Goal: Information Seeking & Learning: Find specific fact

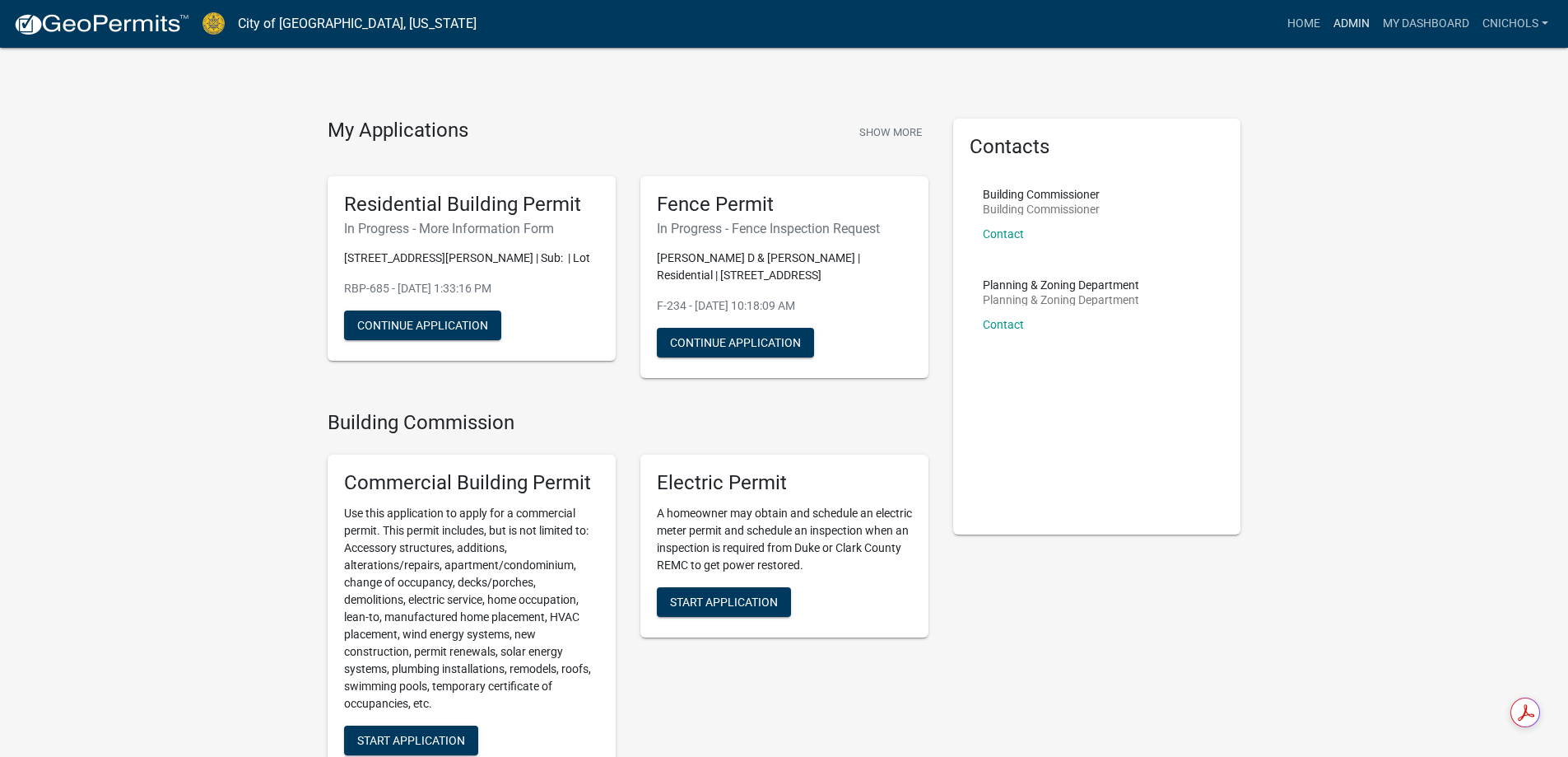
click at [1347, 20] on link "Admin" at bounding box center [1351, 24] width 50 height 31
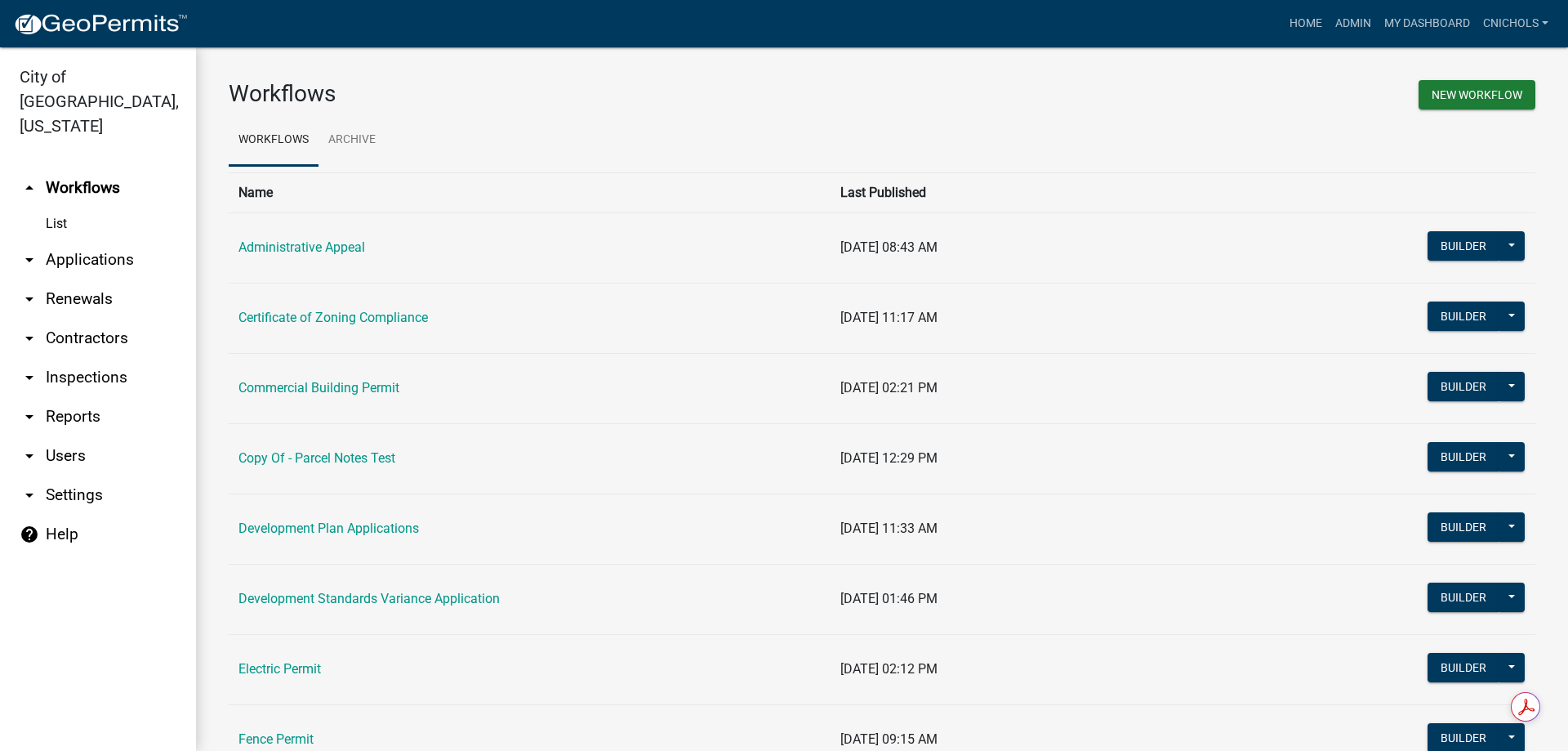
click at [77, 240] on link "arrow_drop_down Applications" at bounding box center [98, 259] width 196 height 39
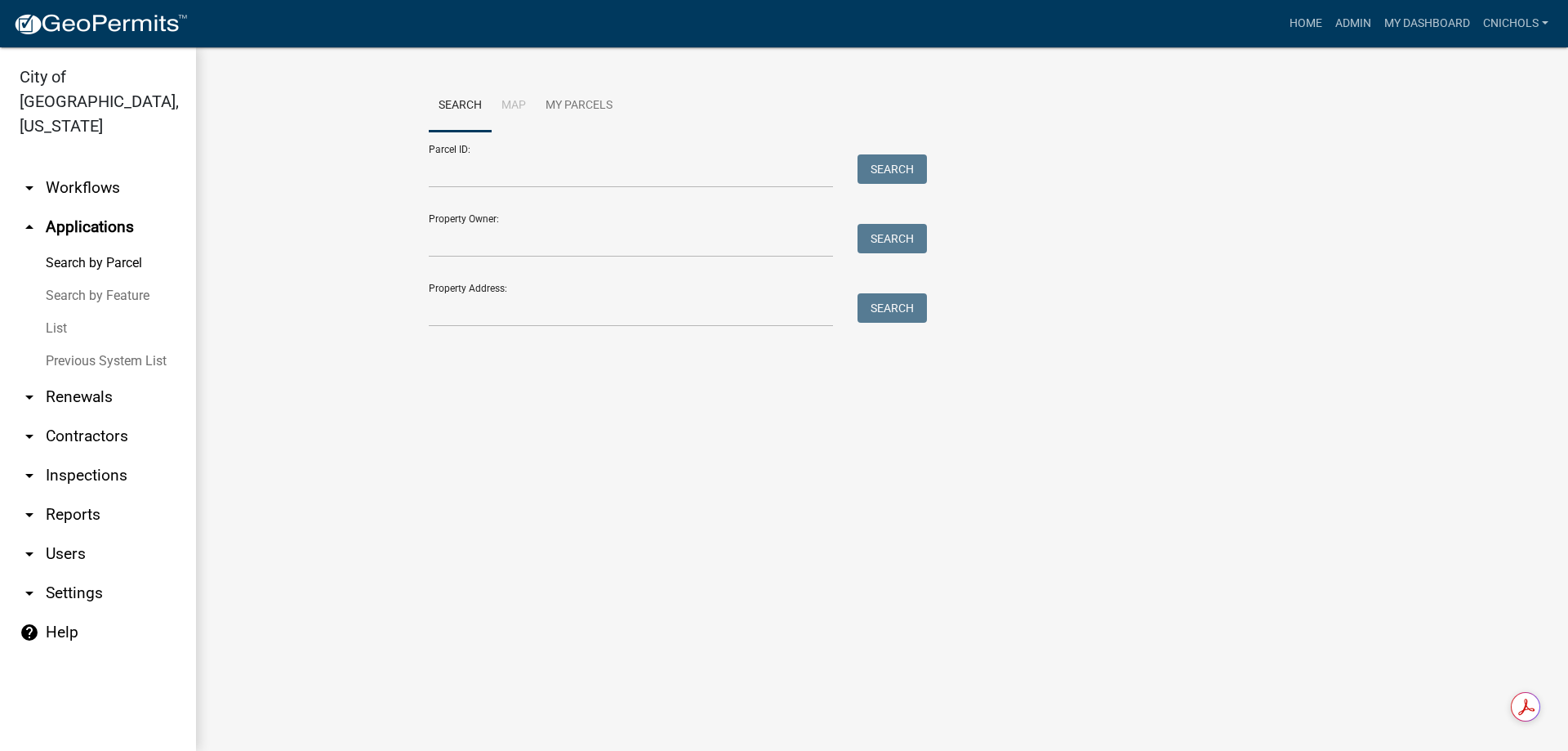
click at [66, 312] on link "List" at bounding box center [98, 328] width 196 height 33
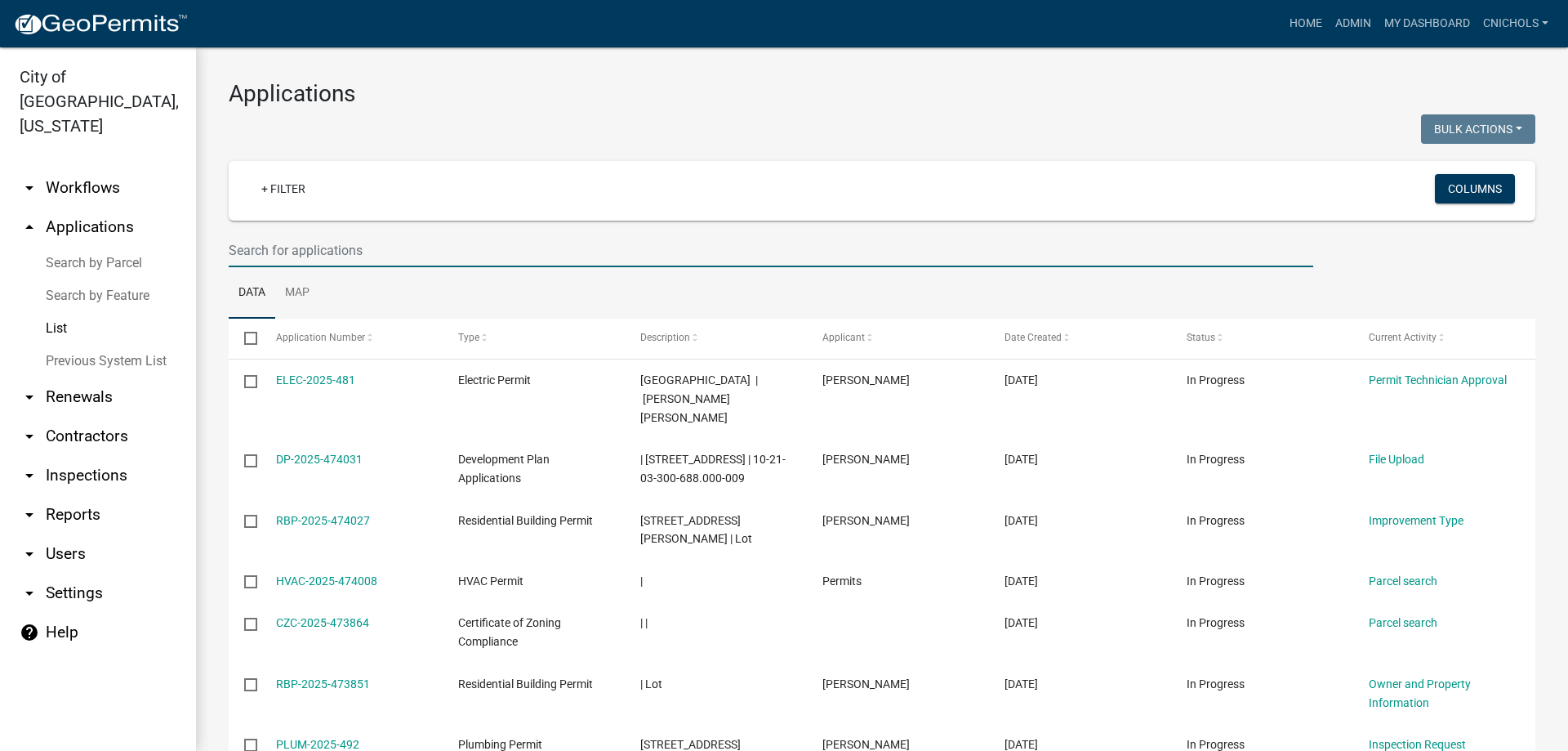
drag, startPoint x: 244, startPoint y: 248, endPoint x: 270, endPoint y: 231, distance: 31.1
click at [244, 248] on input "text" at bounding box center [771, 250] width 1084 height 34
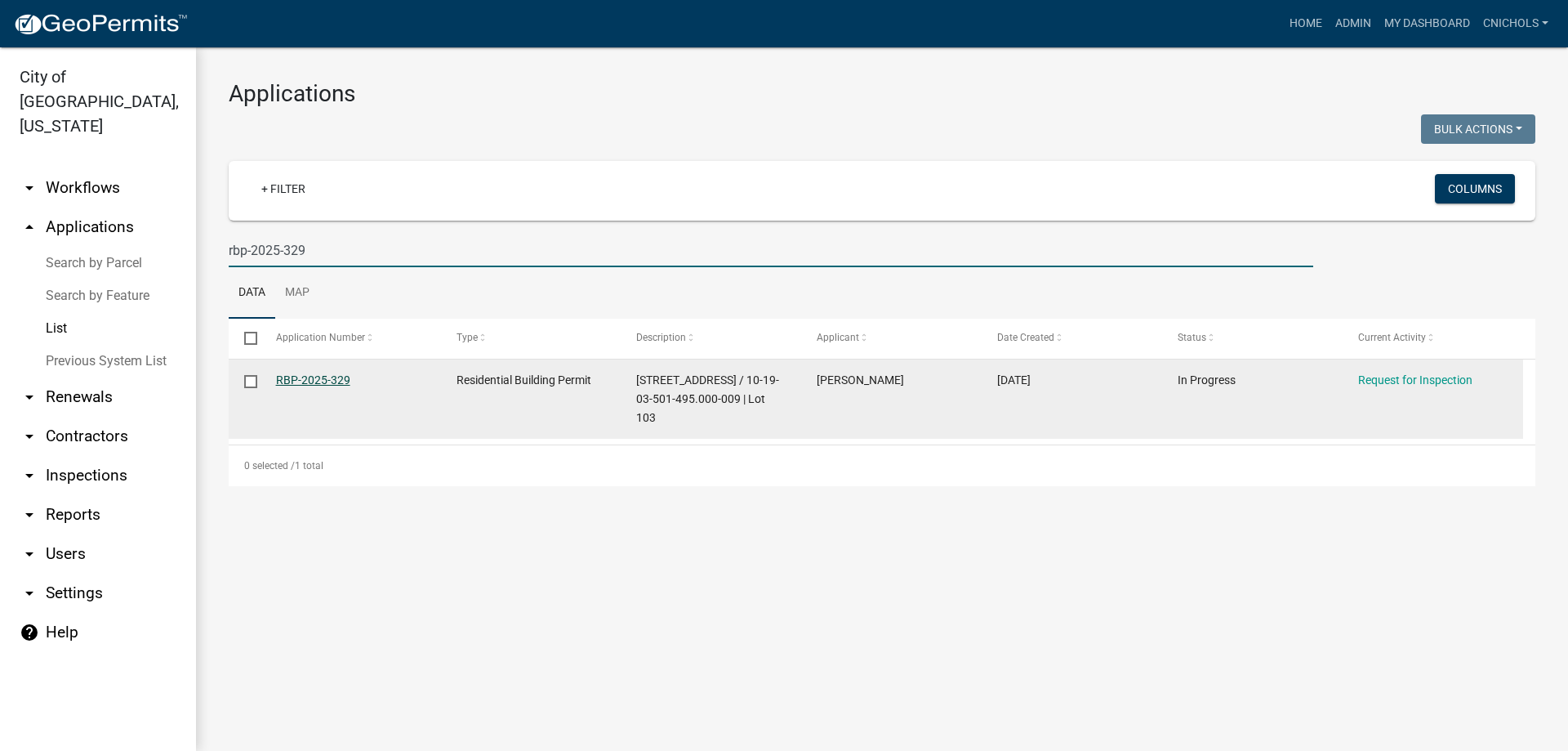
type input "rbp-2025-329"
click at [318, 381] on link "RBP-2025-329" at bounding box center [314, 379] width 74 height 13
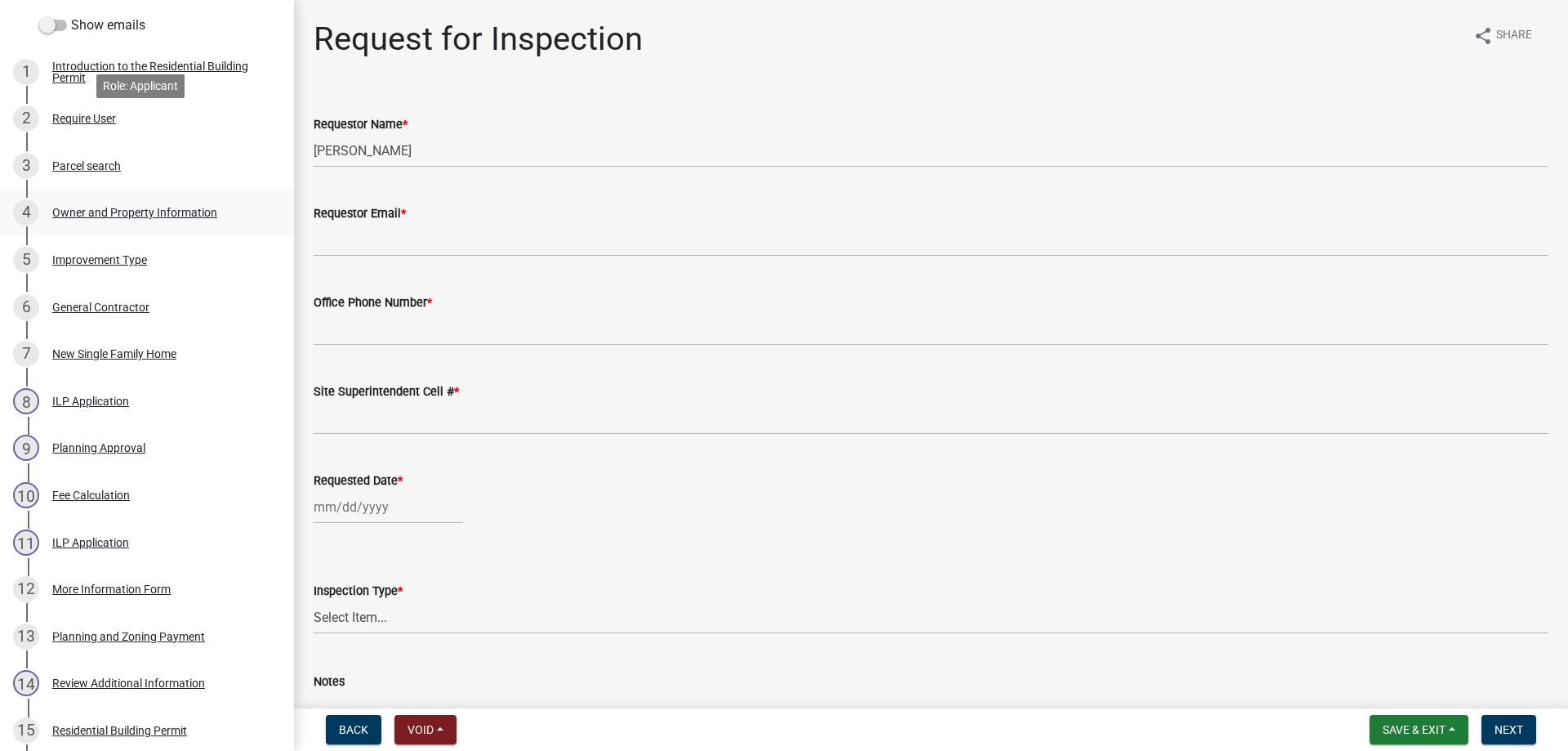
scroll to position [327, 0]
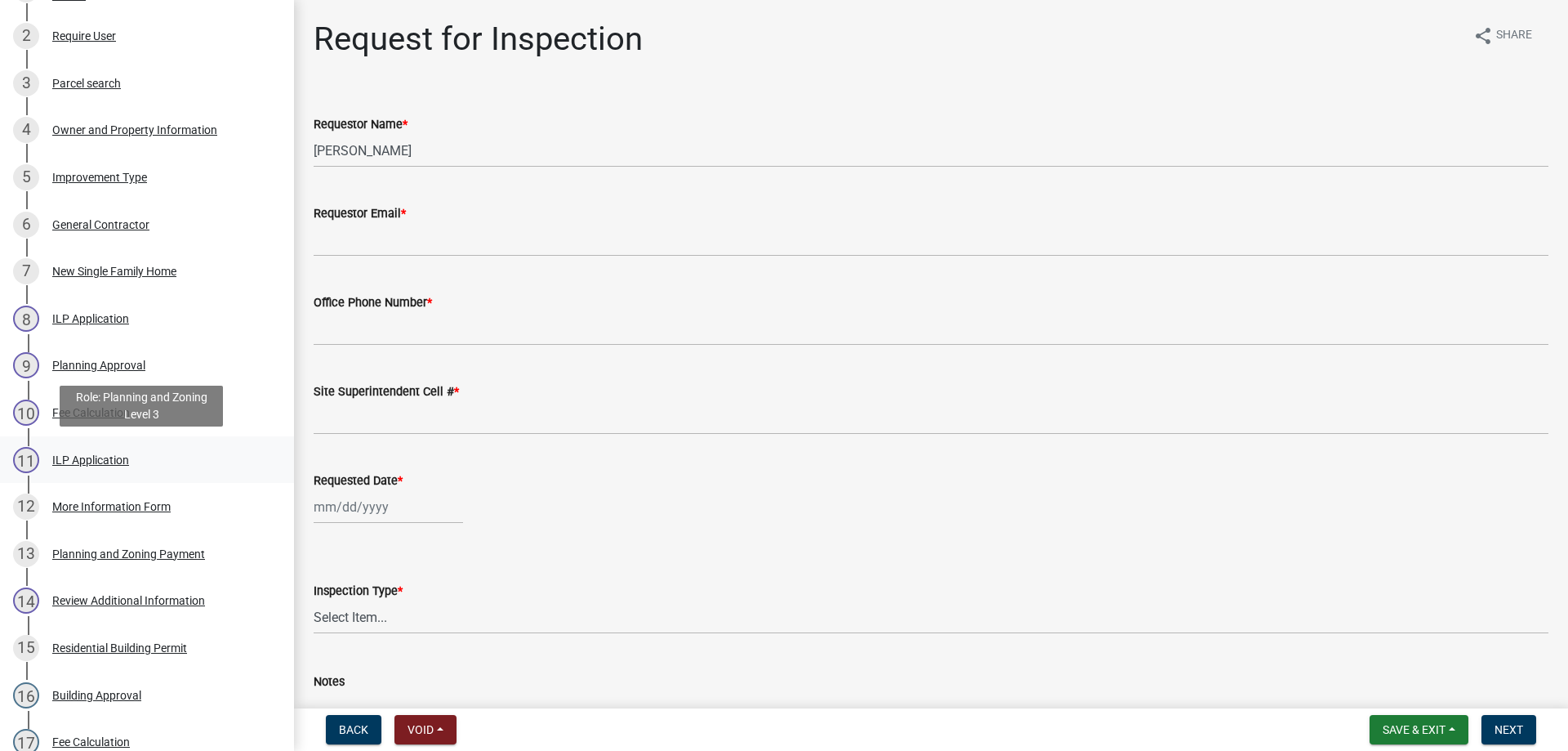
click at [94, 458] on div "ILP Application" at bounding box center [91, 460] width 77 height 11
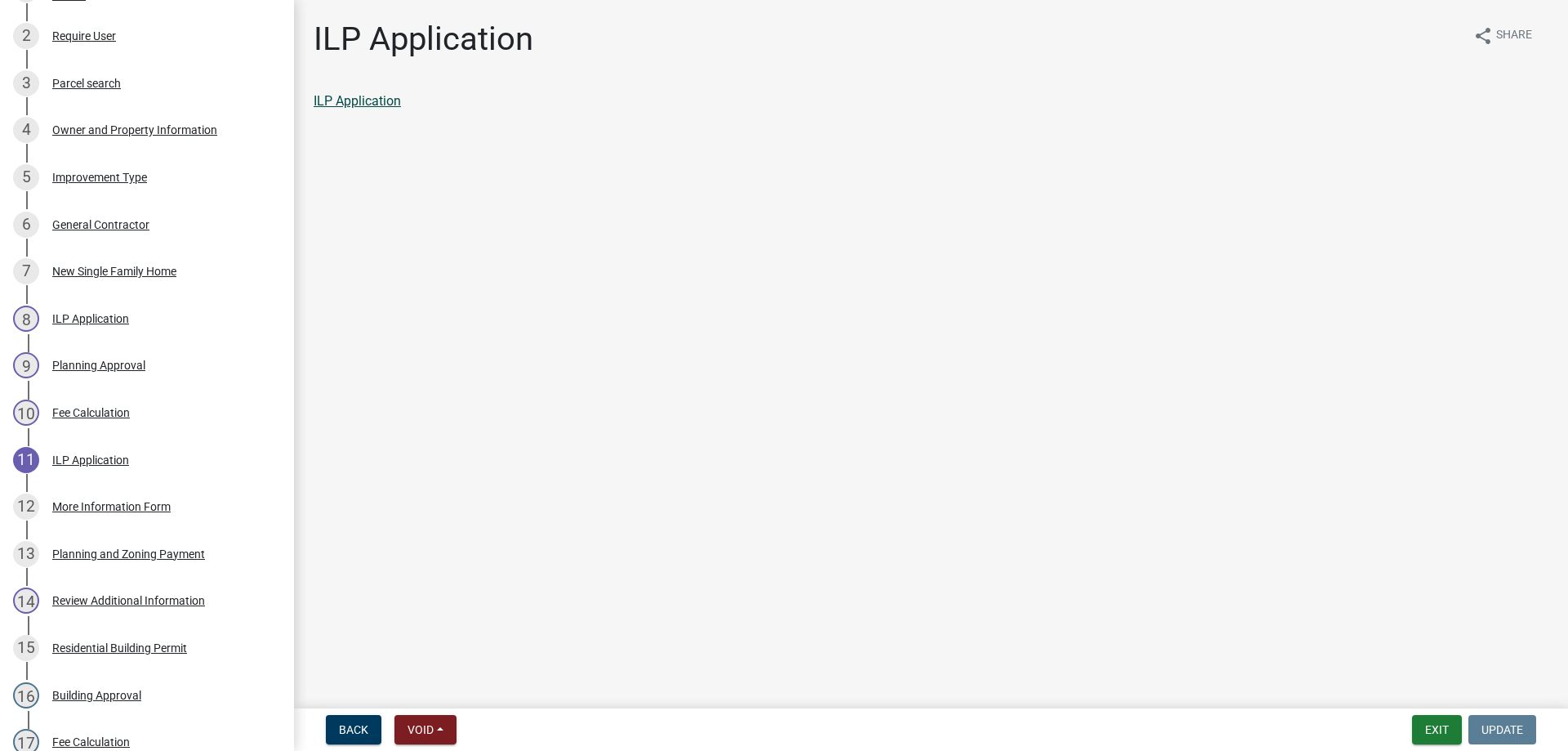
click at [347, 102] on link "ILP Application" at bounding box center [357, 101] width 87 height 16
click at [1432, 729] on button "Exit" at bounding box center [1437, 729] width 50 height 29
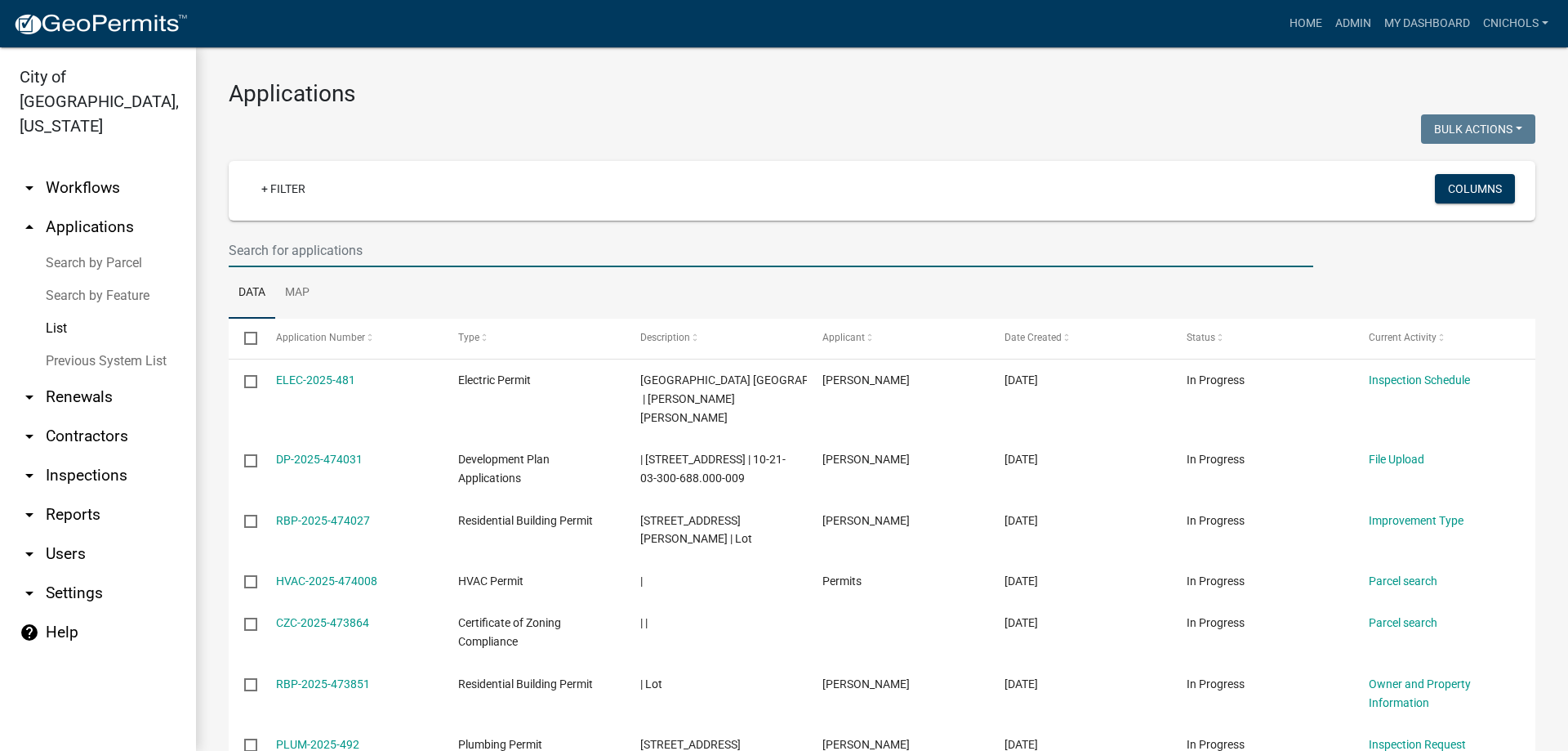
click at [268, 245] on input "text" at bounding box center [771, 250] width 1084 height 34
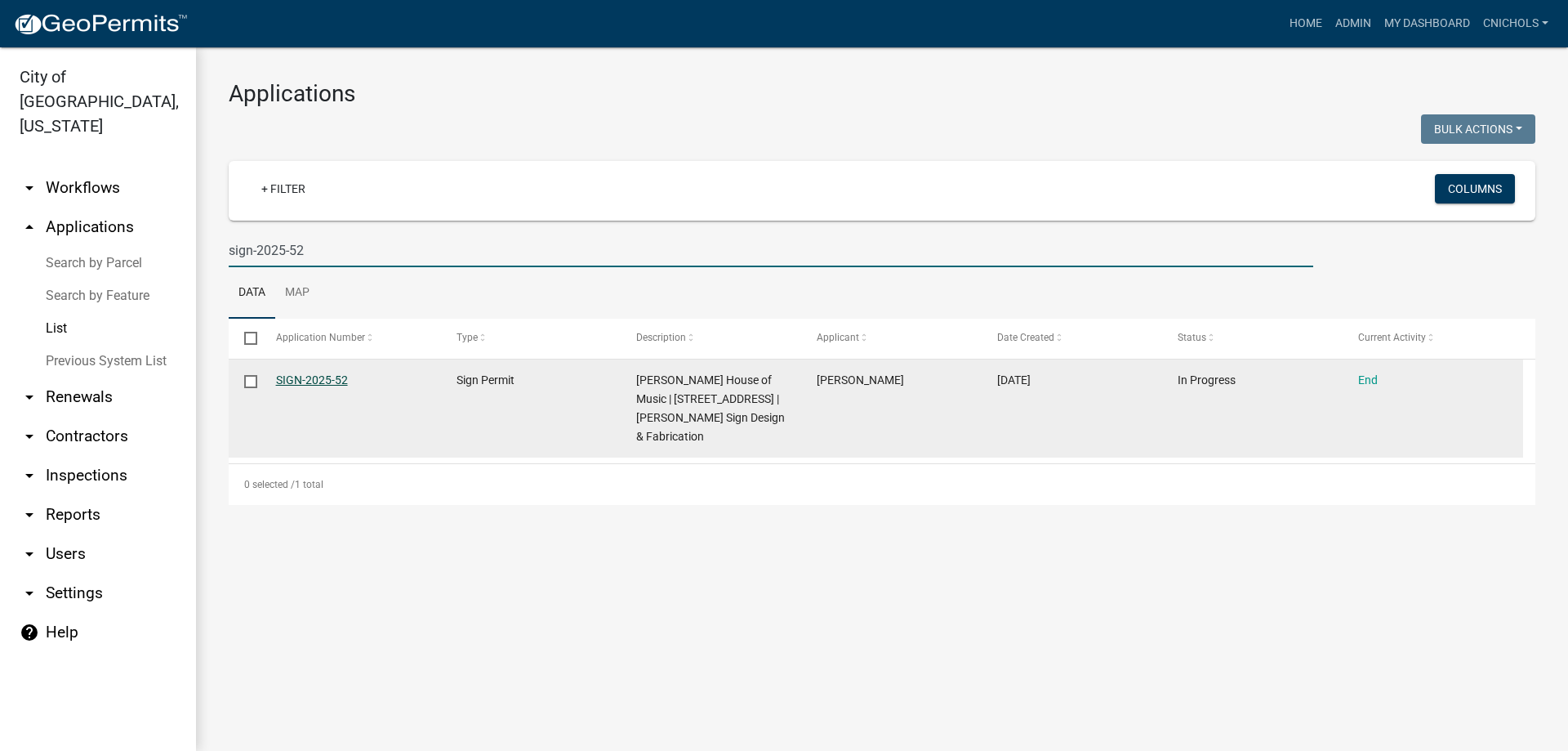
type input "sign-2025-52"
click at [333, 377] on link "SIGN-2025-52" at bounding box center [312, 379] width 72 height 13
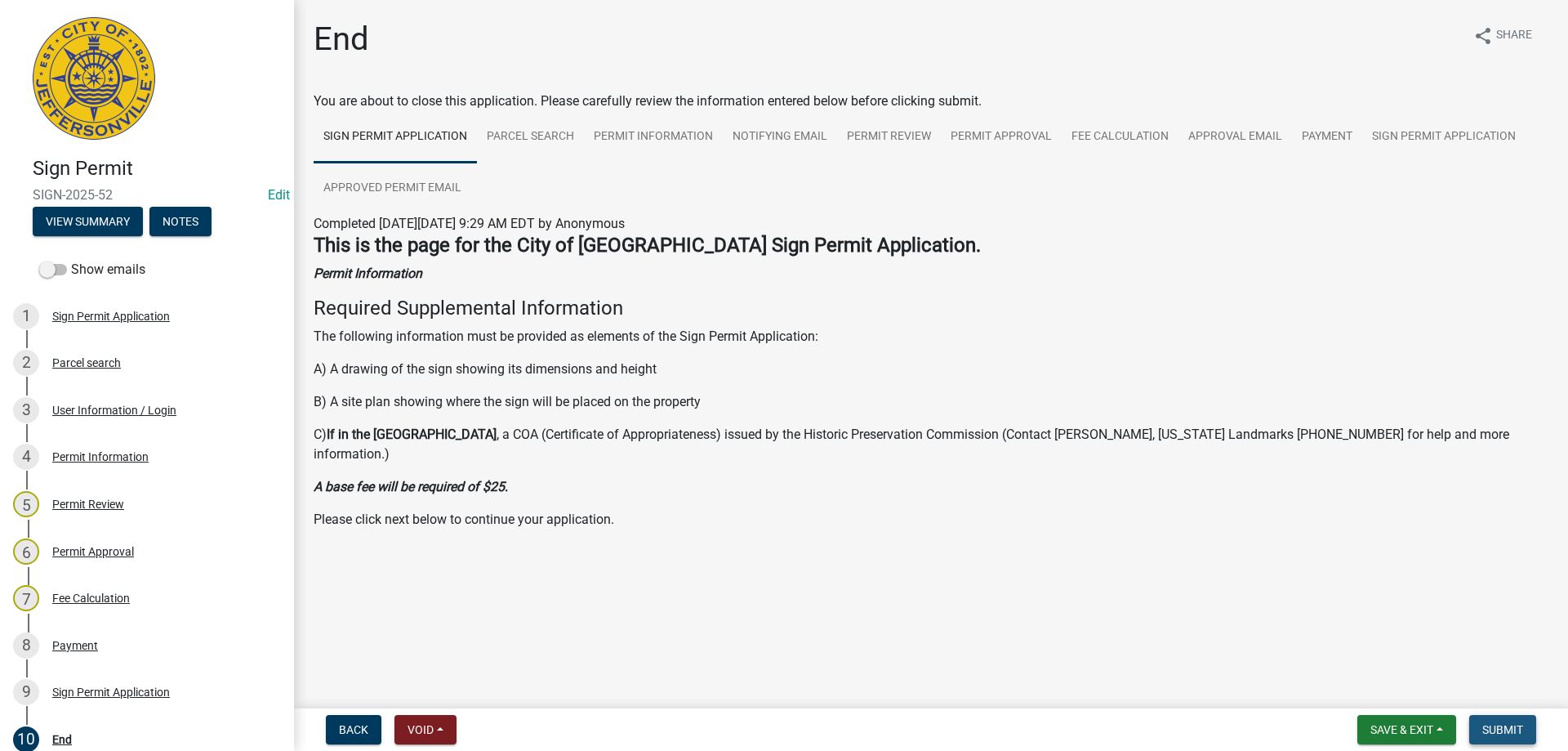
click at [1495, 728] on span "Submit" at bounding box center [1502, 729] width 41 height 13
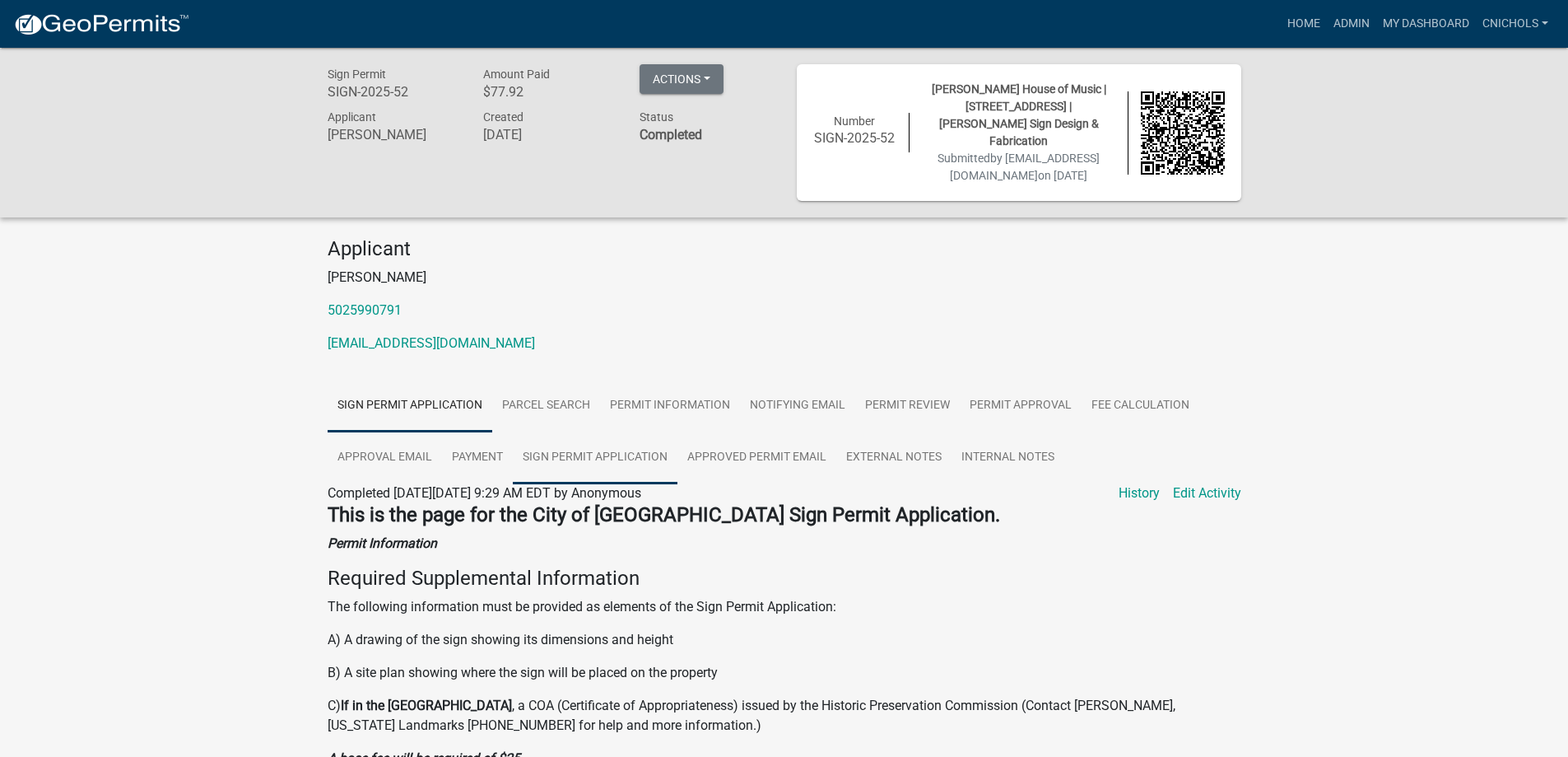
click at [579, 456] on link "Sign Permit Application" at bounding box center [595, 457] width 165 height 53
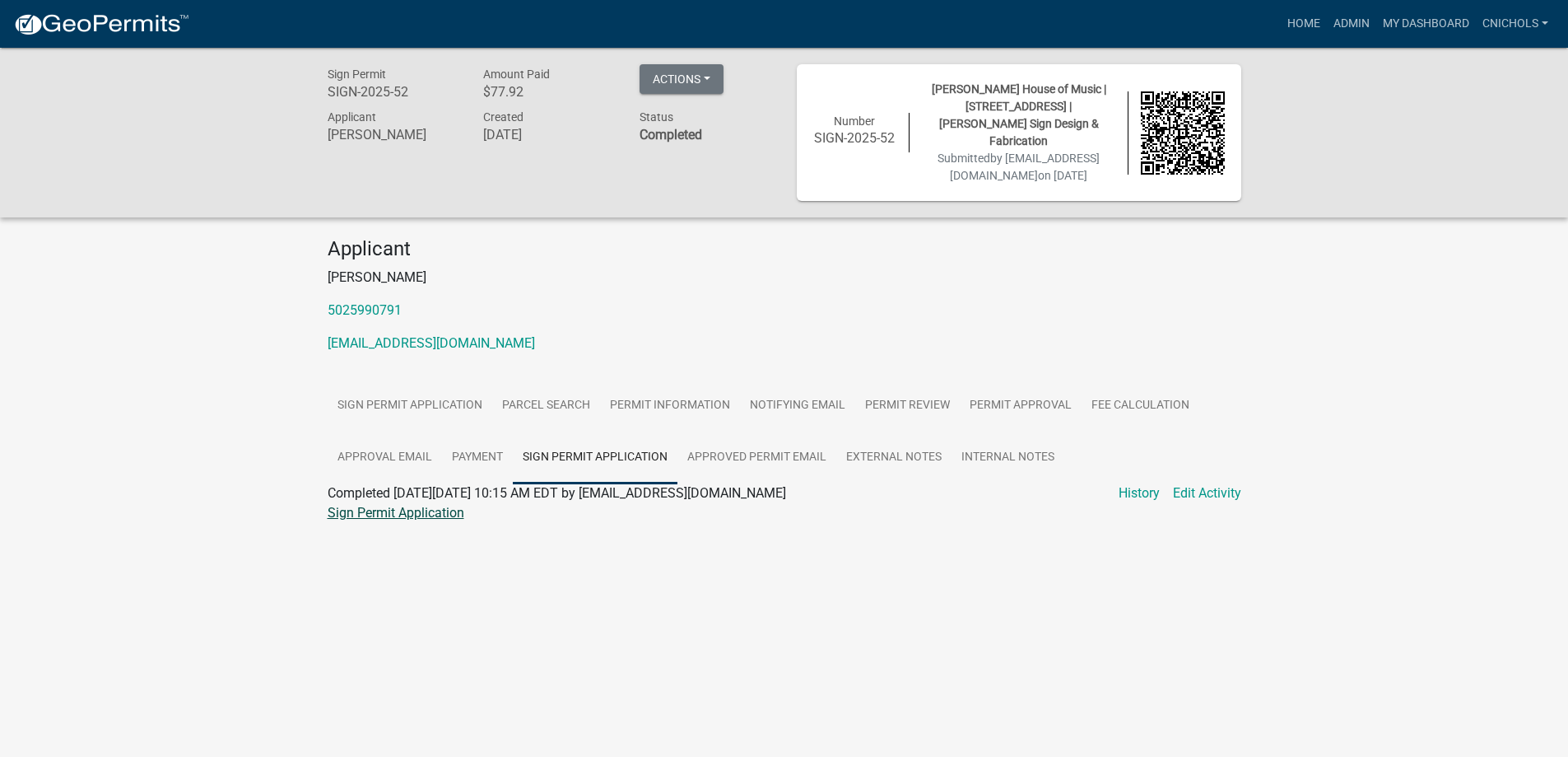
click at [395, 514] on link "Sign Permit Application" at bounding box center [395, 512] width 137 height 16
click at [1353, 18] on link "Admin" at bounding box center [1351, 24] width 50 height 31
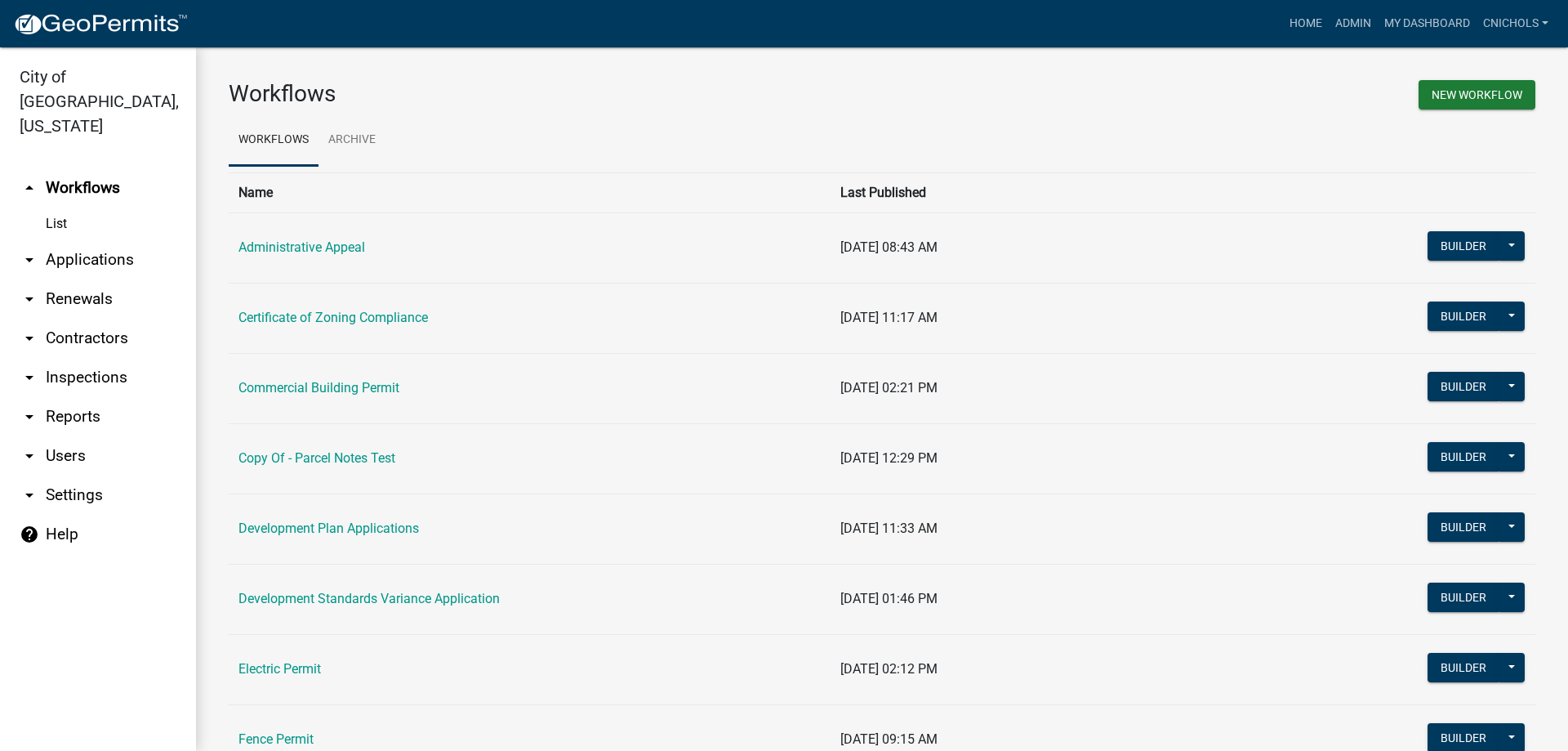
click at [82, 240] on link "arrow_drop_down Applications" at bounding box center [98, 259] width 196 height 39
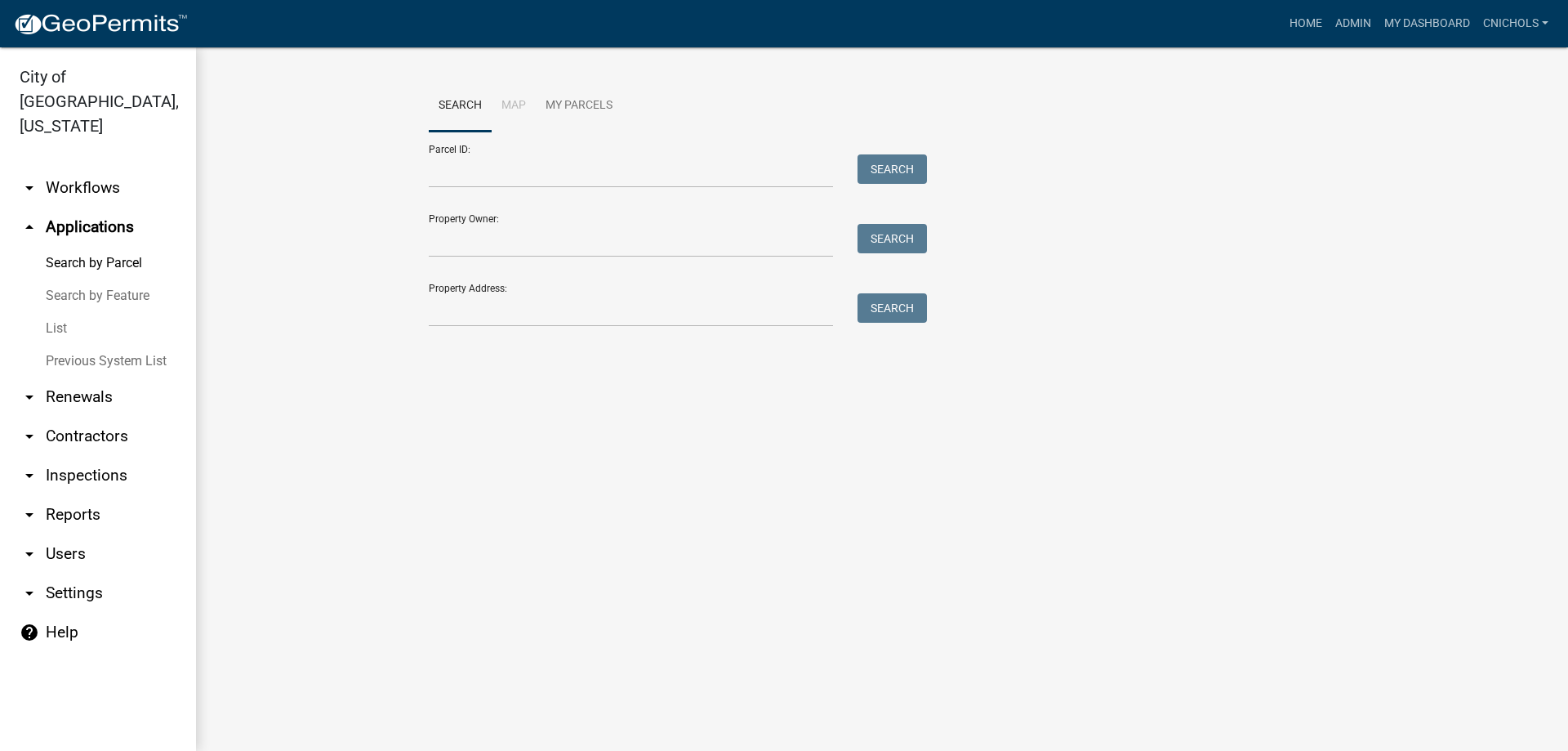
click at [53, 312] on link "List" at bounding box center [98, 328] width 196 height 33
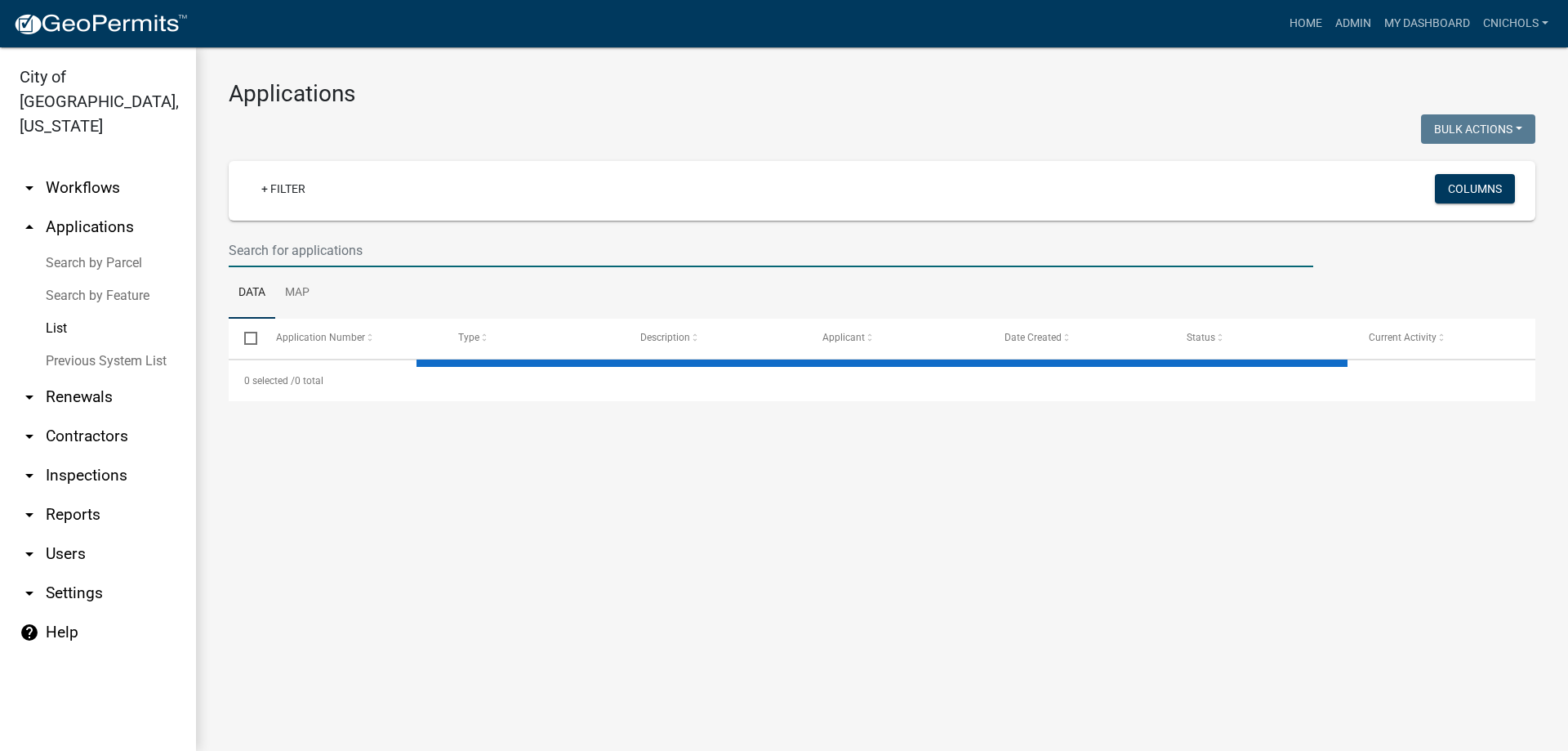
click at [279, 250] on input "text" at bounding box center [771, 250] width 1084 height 34
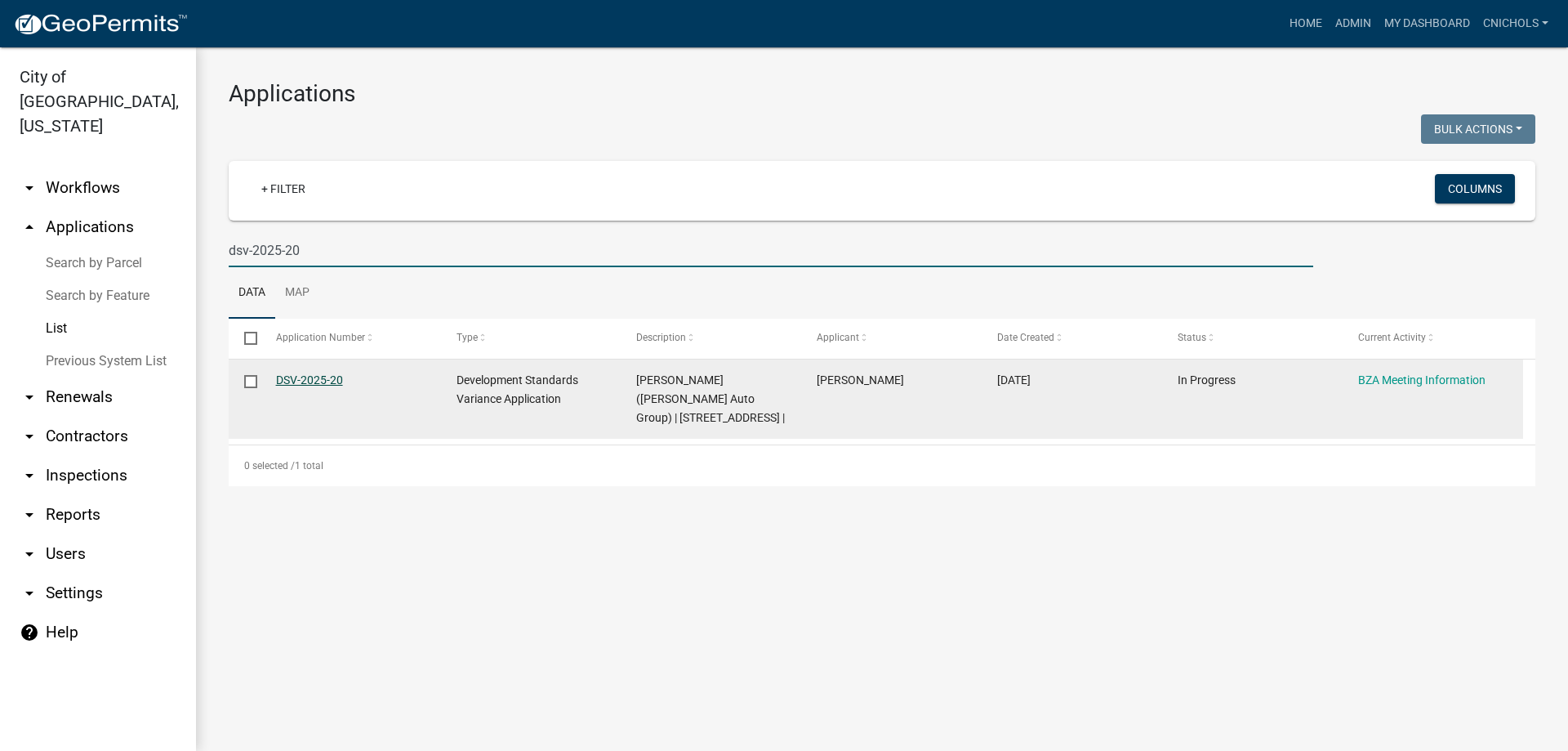
type input "dsv-2025-20"
click at [322, 376] on link "DSV-2025-20" at bounding box center [310, 379] width 67 height 13
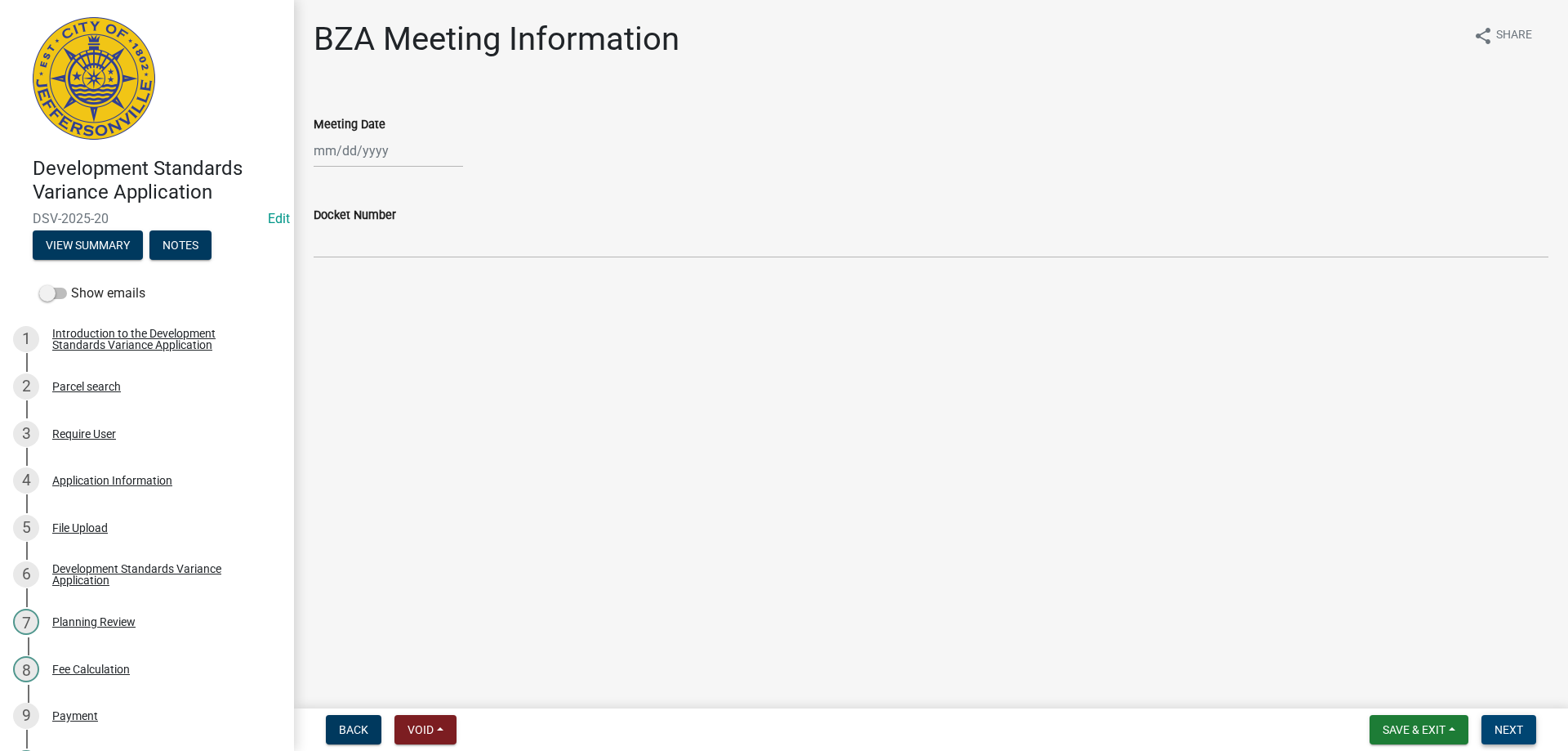
click at [1516, 732] on span "Next" at bounding box center [1508, 729] width 29 height 13
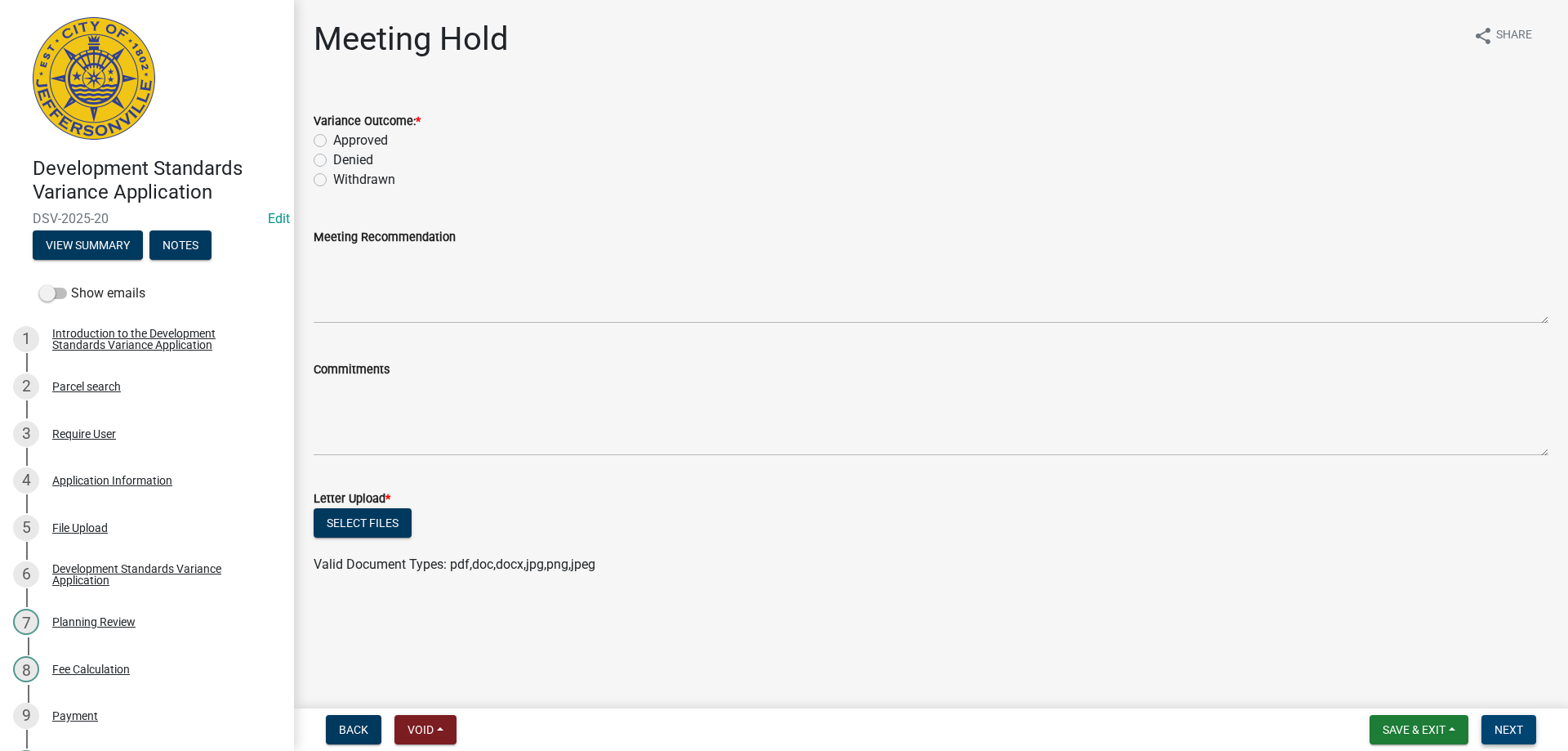
click at [1495, 728] on span "Next" at bounding box center [1508, 729] width 29 height 13
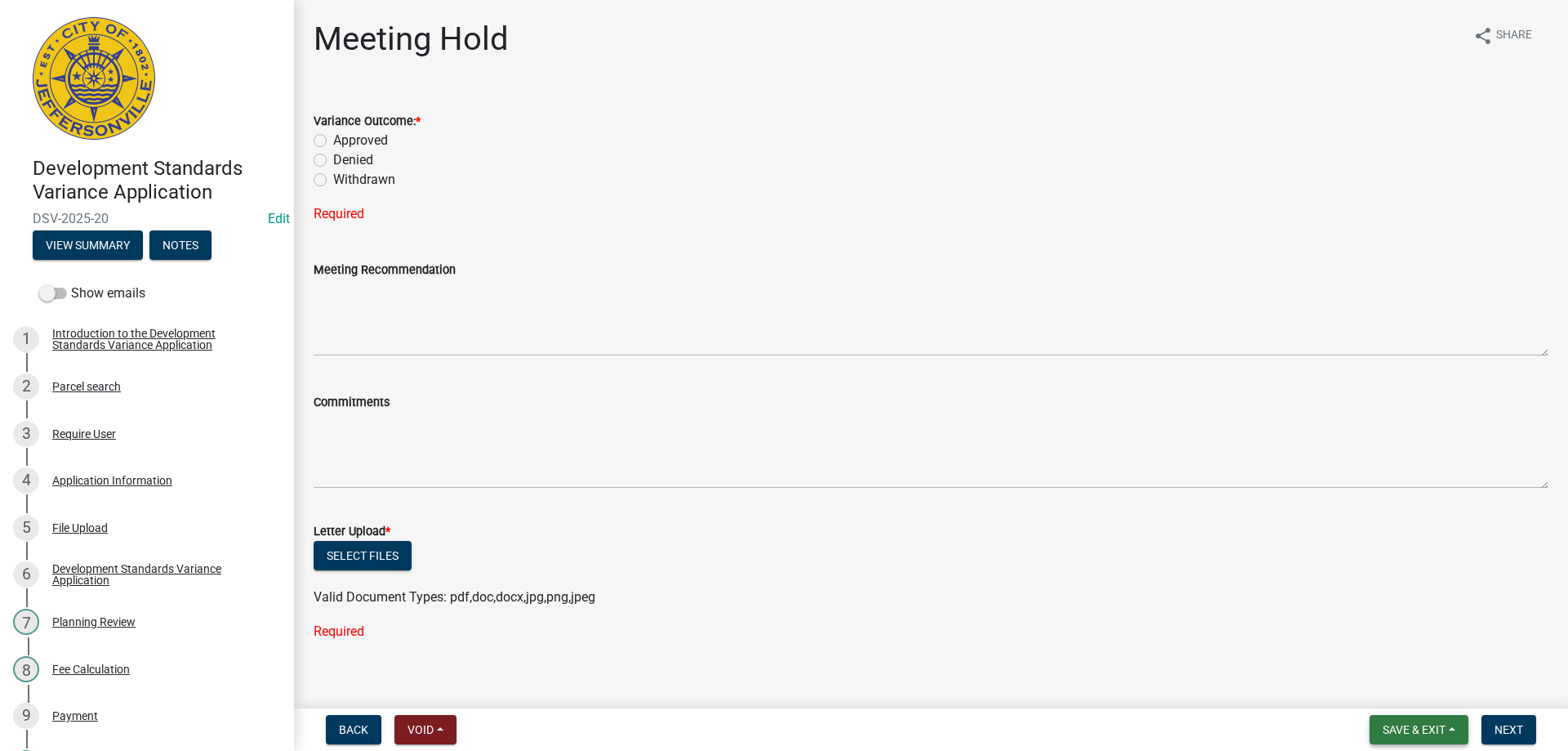
click at [1452, 731] on button "Save & Exit" at bounding box center [1419, 729] width 98 height 29
click at [1372, 685] on button "Save & Exit" at bounding box center [1402, 686] width 130 height 39
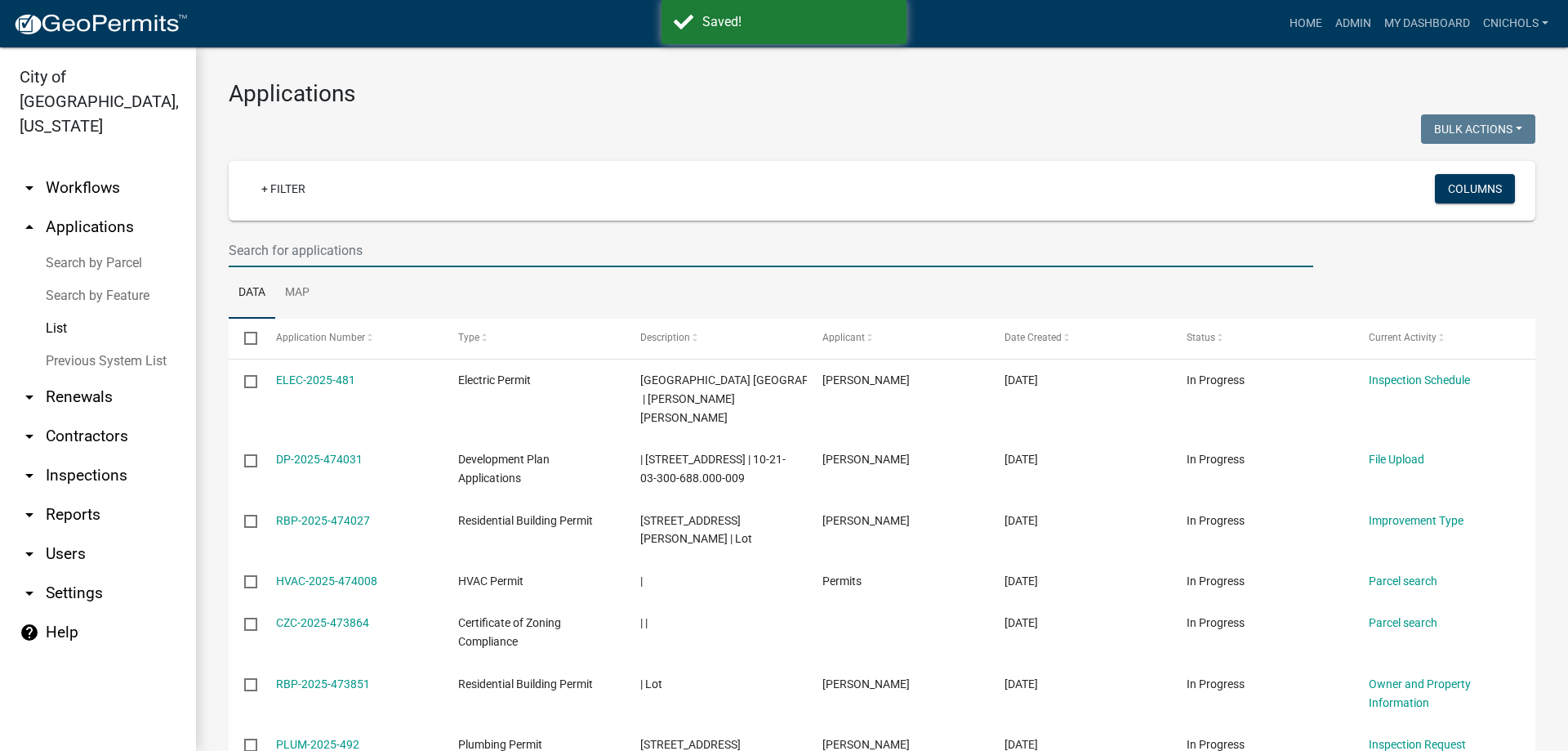
click at [265, 245] on input "text" at bounding box center [771, 250] width 1084 height 34
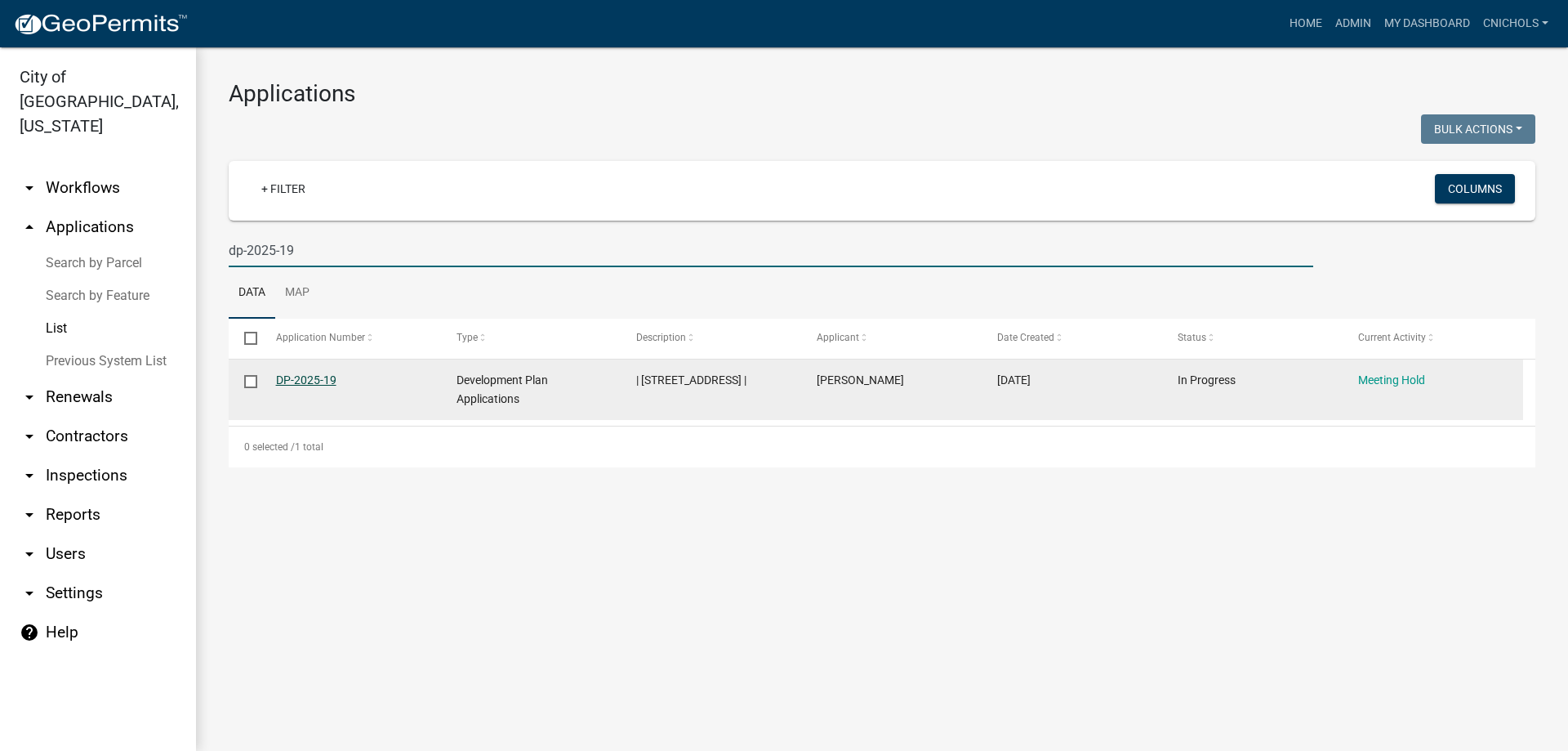
type input "dp-2025-19"
click at [307, 383] on link "DP-2025-19" at bounding box center [307, 379] width 60 height 13
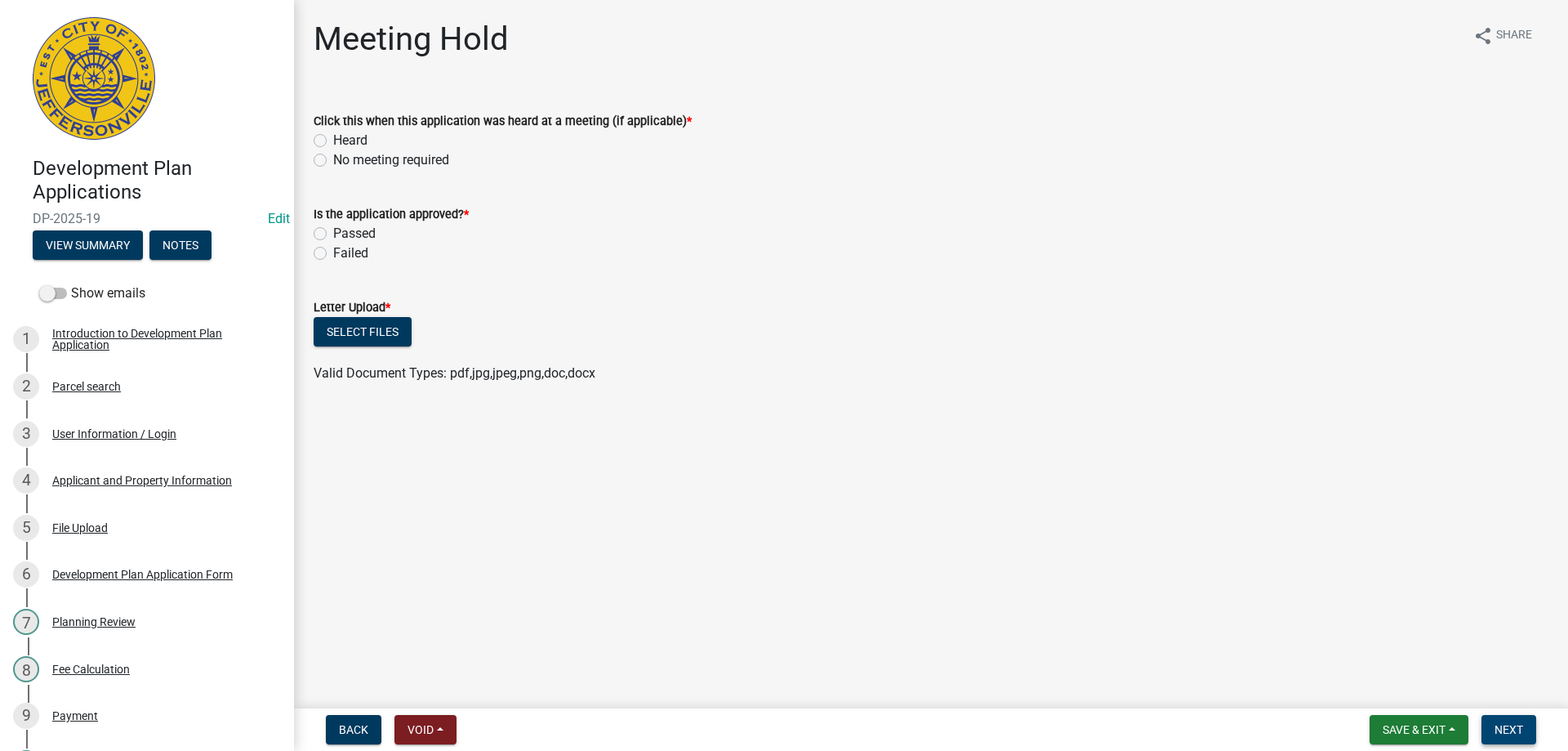
click at [1507, 726] on span "Next" at bounding box center [1508, 729] width 29 height 13
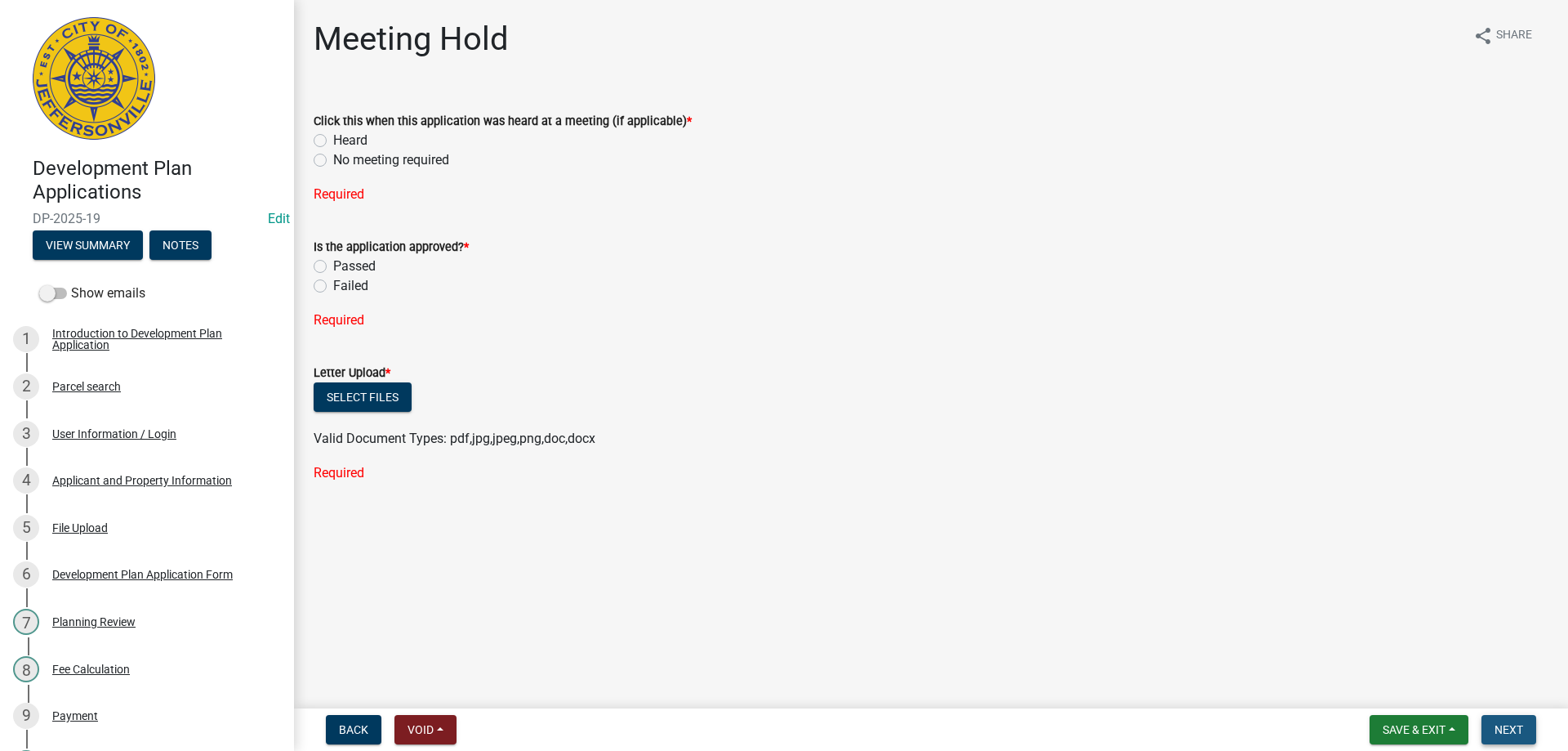
click at [1507, 726] on span "Next" at bounding box center [1508, 729] width 29 height 13
click at [1457, 729] on button "Save & Exit" at bounding box center [1419, 729] width 98 height 29
click at [1403, 685] on button "Save & Exit" at bounding box center [1402, 686] width 130 height 39
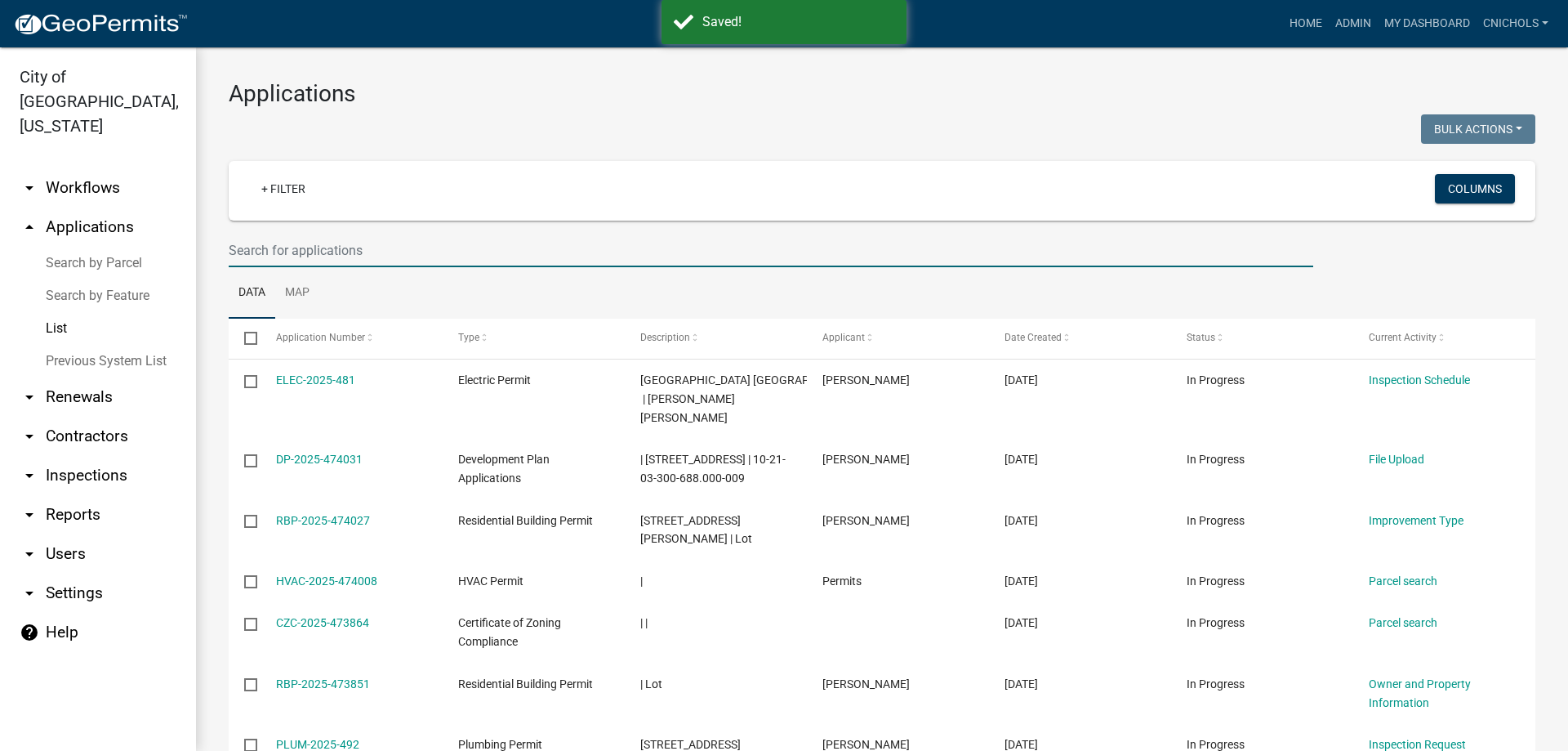
click at [289, 243] on input "text" at bounding box center [771, 250] width 1084 height 34
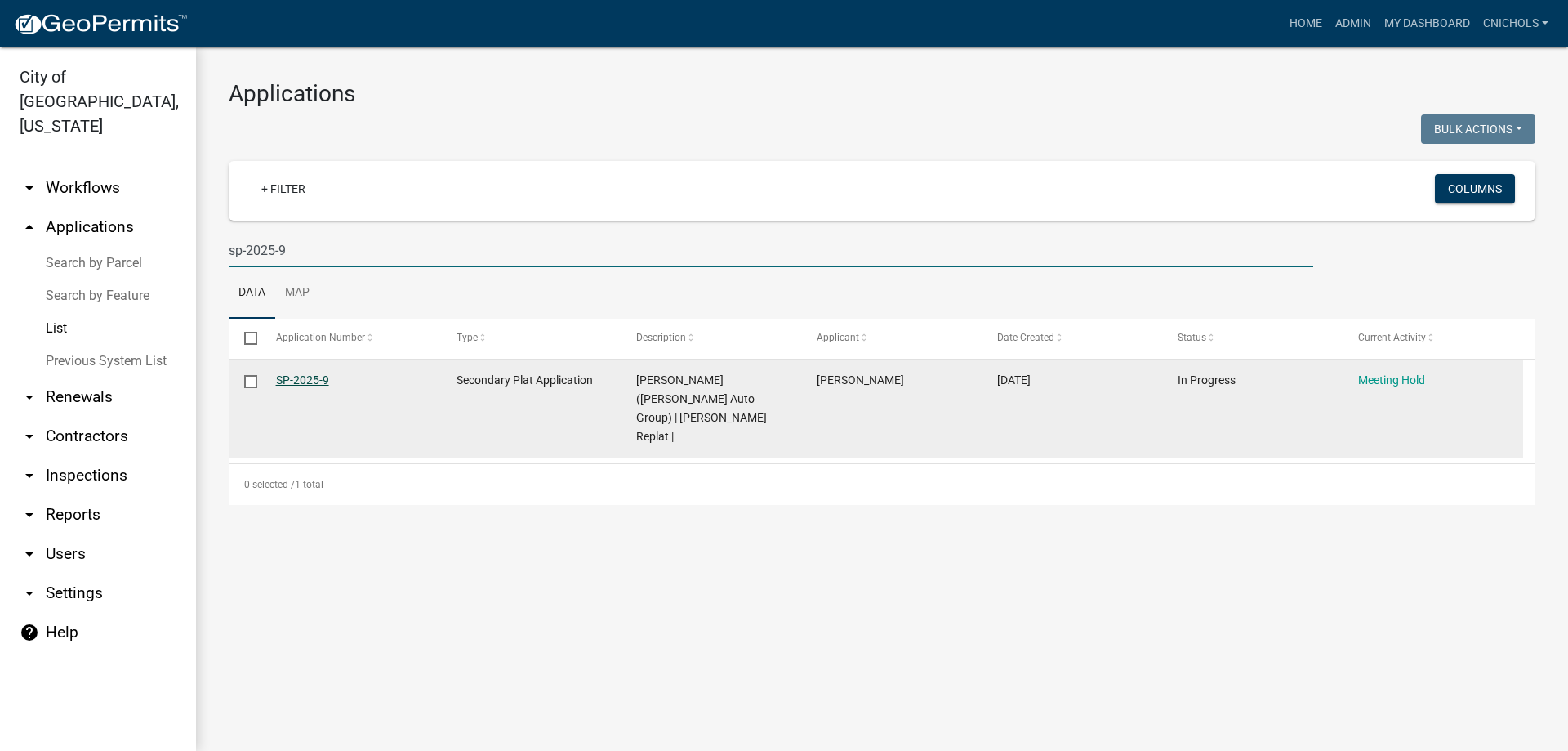
type input "sp-2025-9"
click at [285, 381] on link "SP-2025-9" at bounding box center [302, 379] width 53 height 13
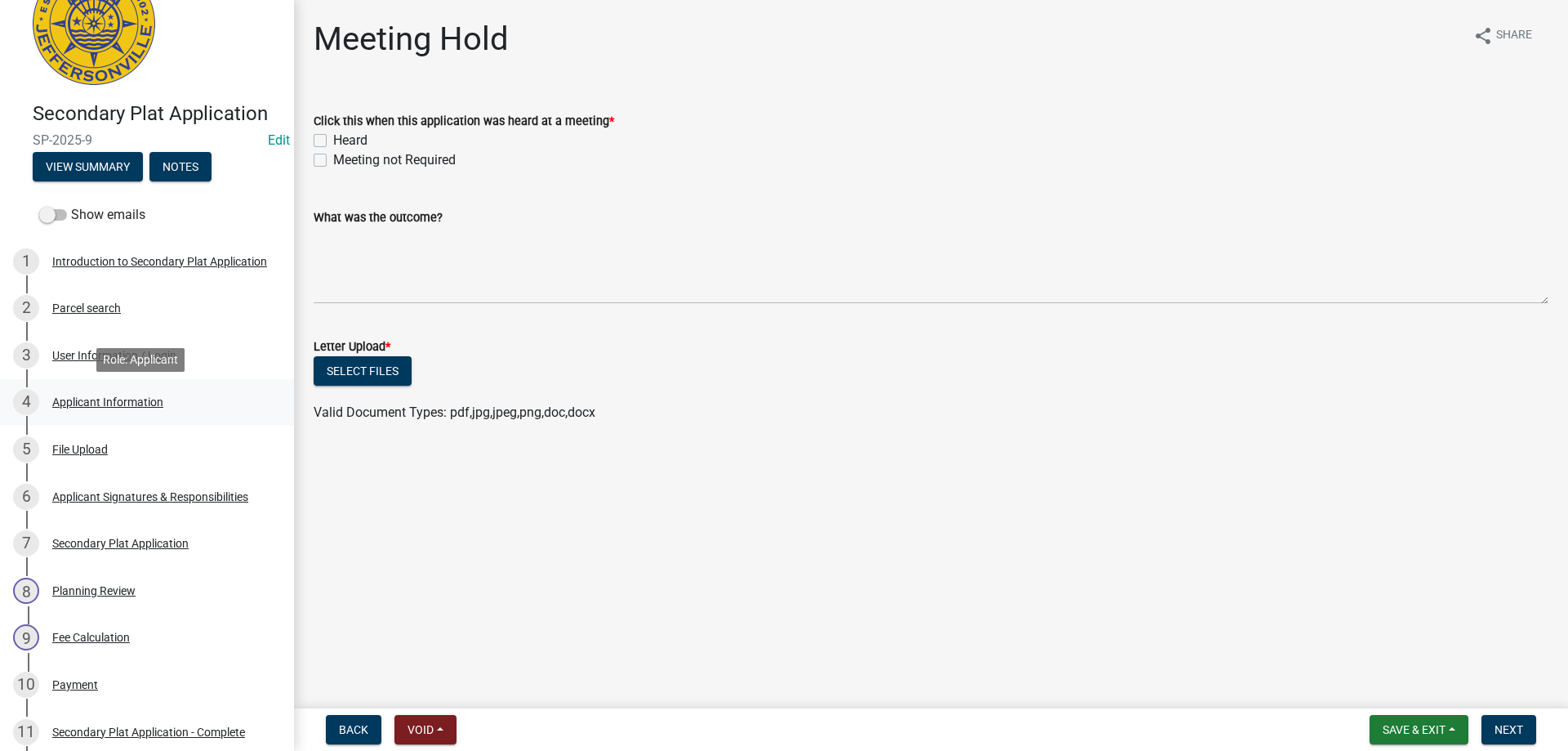
scroll to position [53, 0]
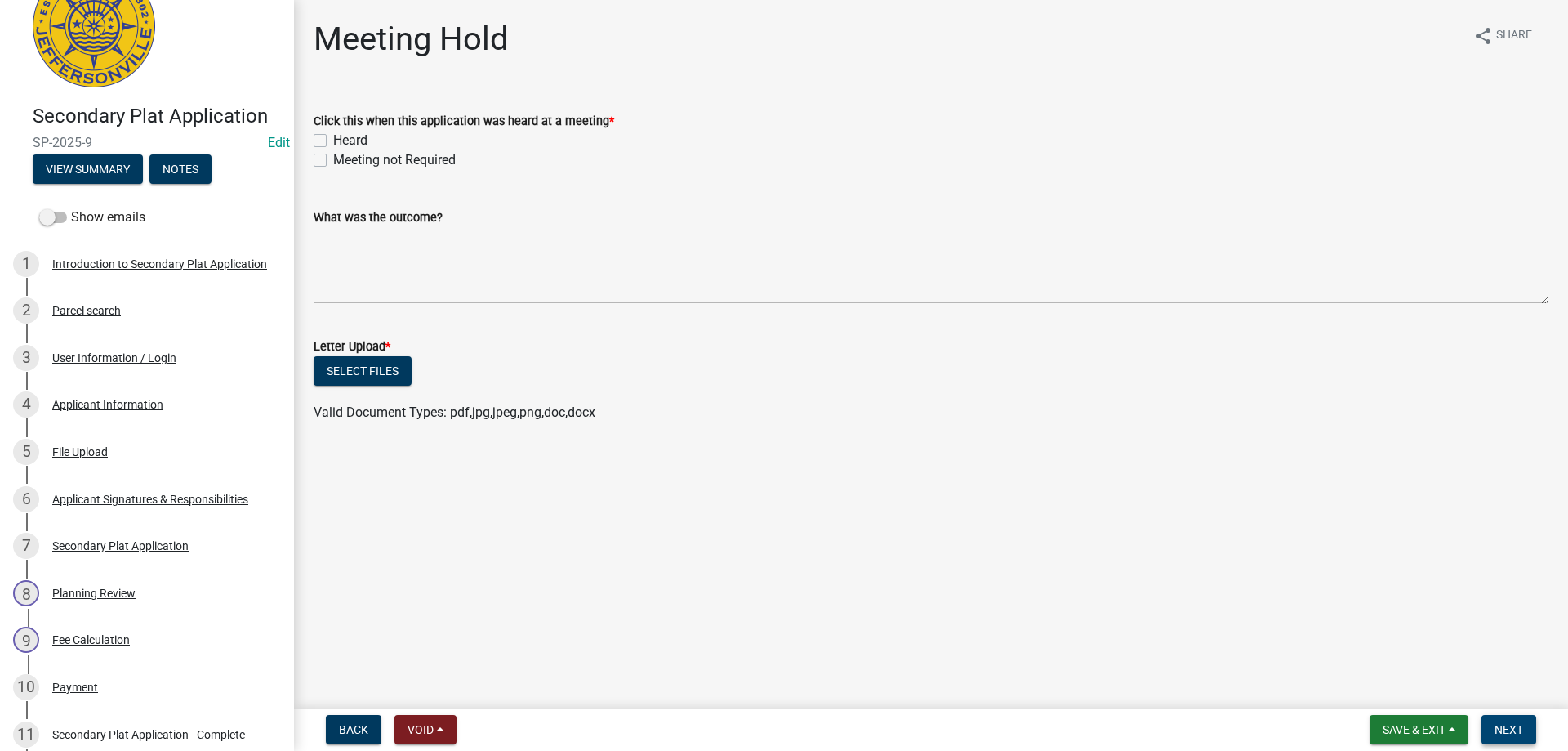
click at [1509, 728] on span "Next" at bounding box center [1508, 729] width 29 height 13
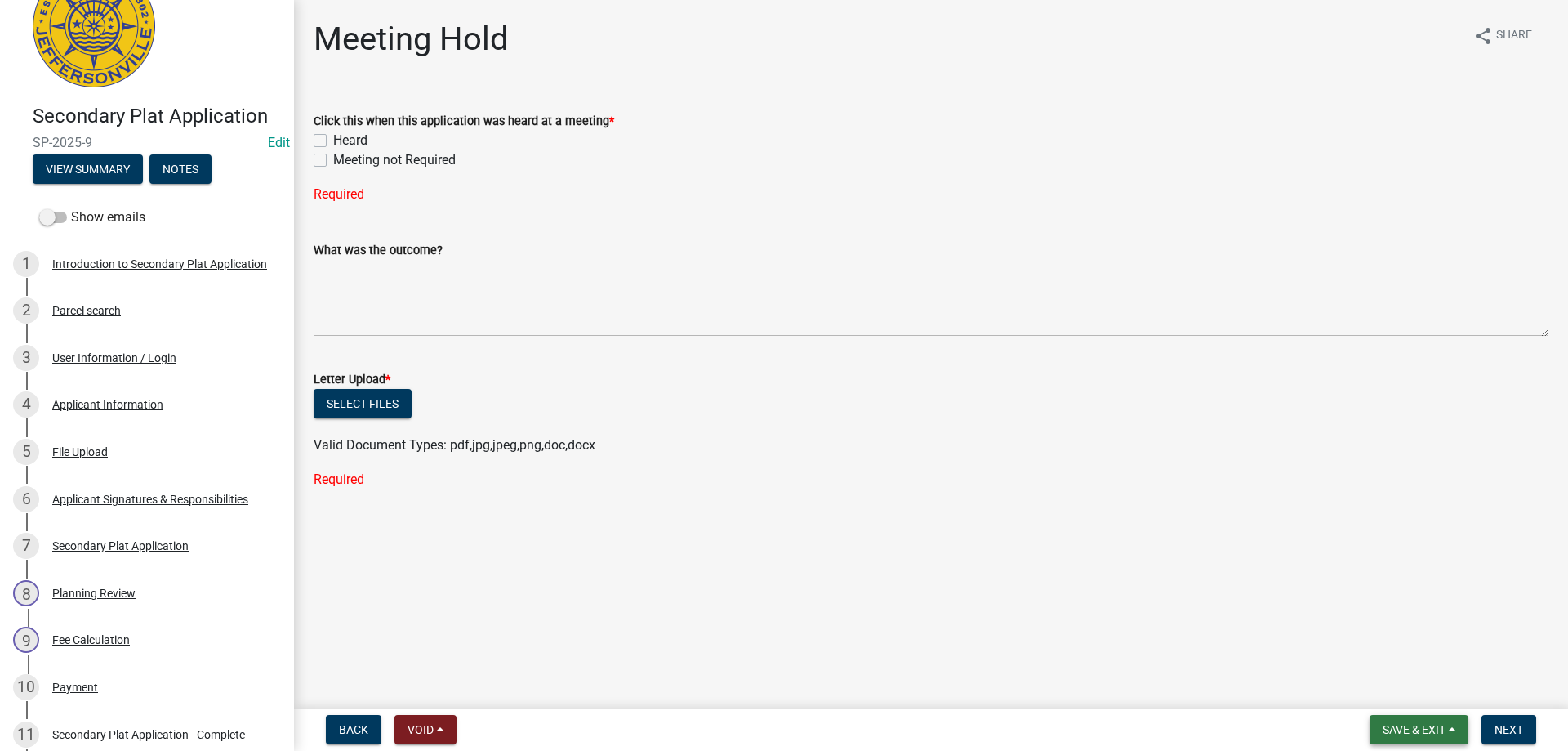
click at [1455, 727] on button "Save & Exit" at bounding box center [1419, 729] width 98 height 29
click at [1391, 690] on button "Save & Exit" at bounding box center [1402, 686] width 130 height 39
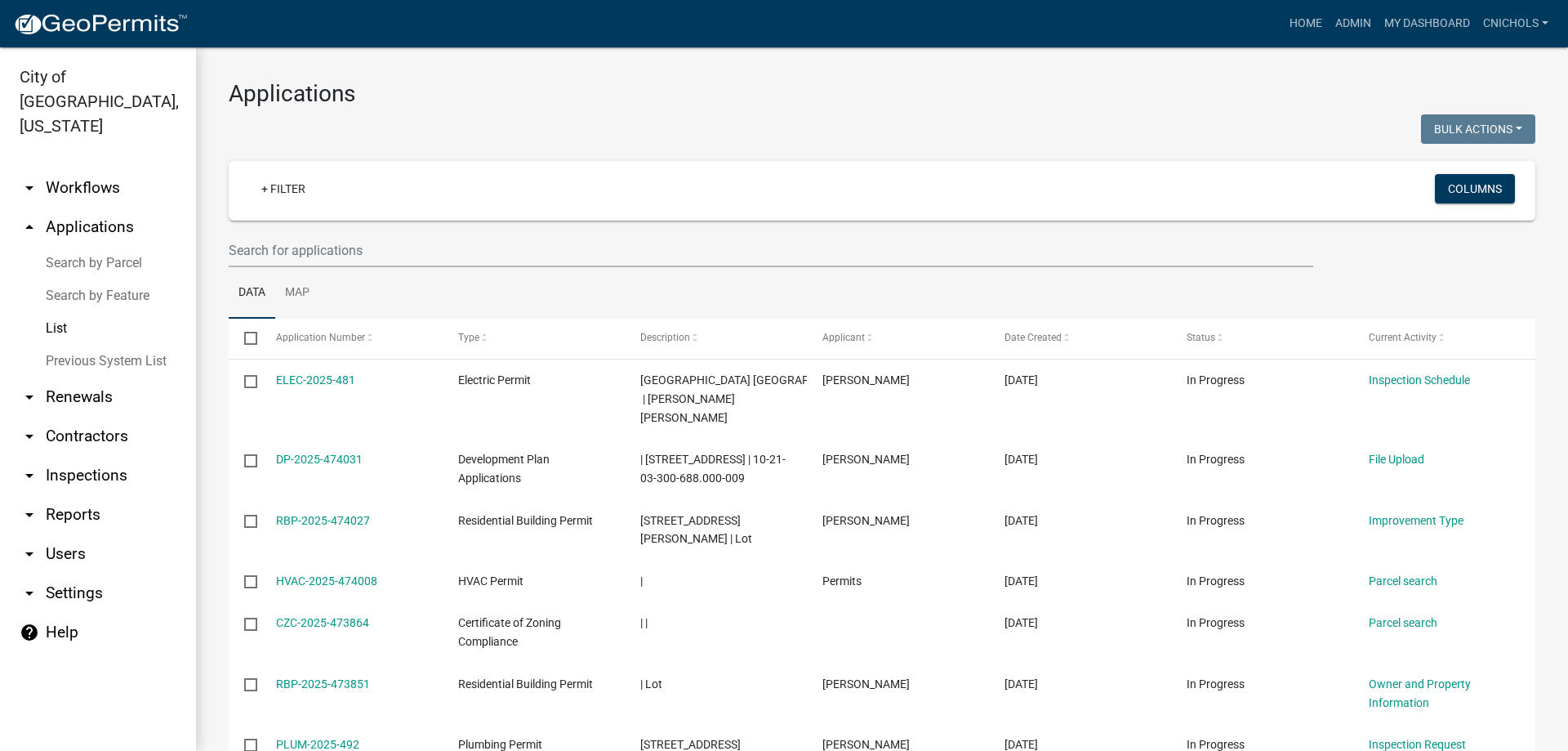
click at [58, 495] on link "arrow_drop_down Reports" at bounding box center [98, 514] width 196 height 39
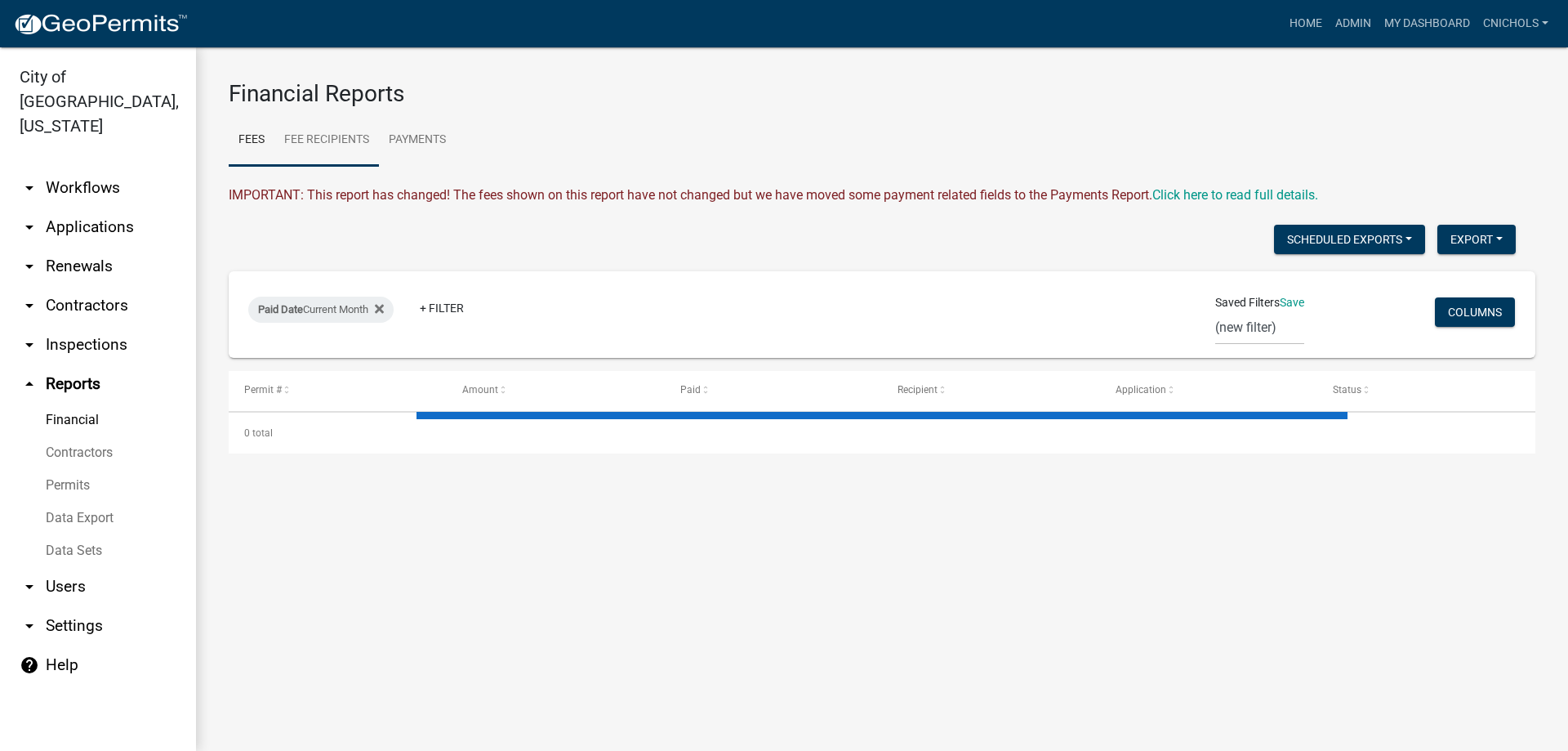
click at [324, 138] on link "Fee Recipients" at bounding box center [327, 140] width 105 height 53
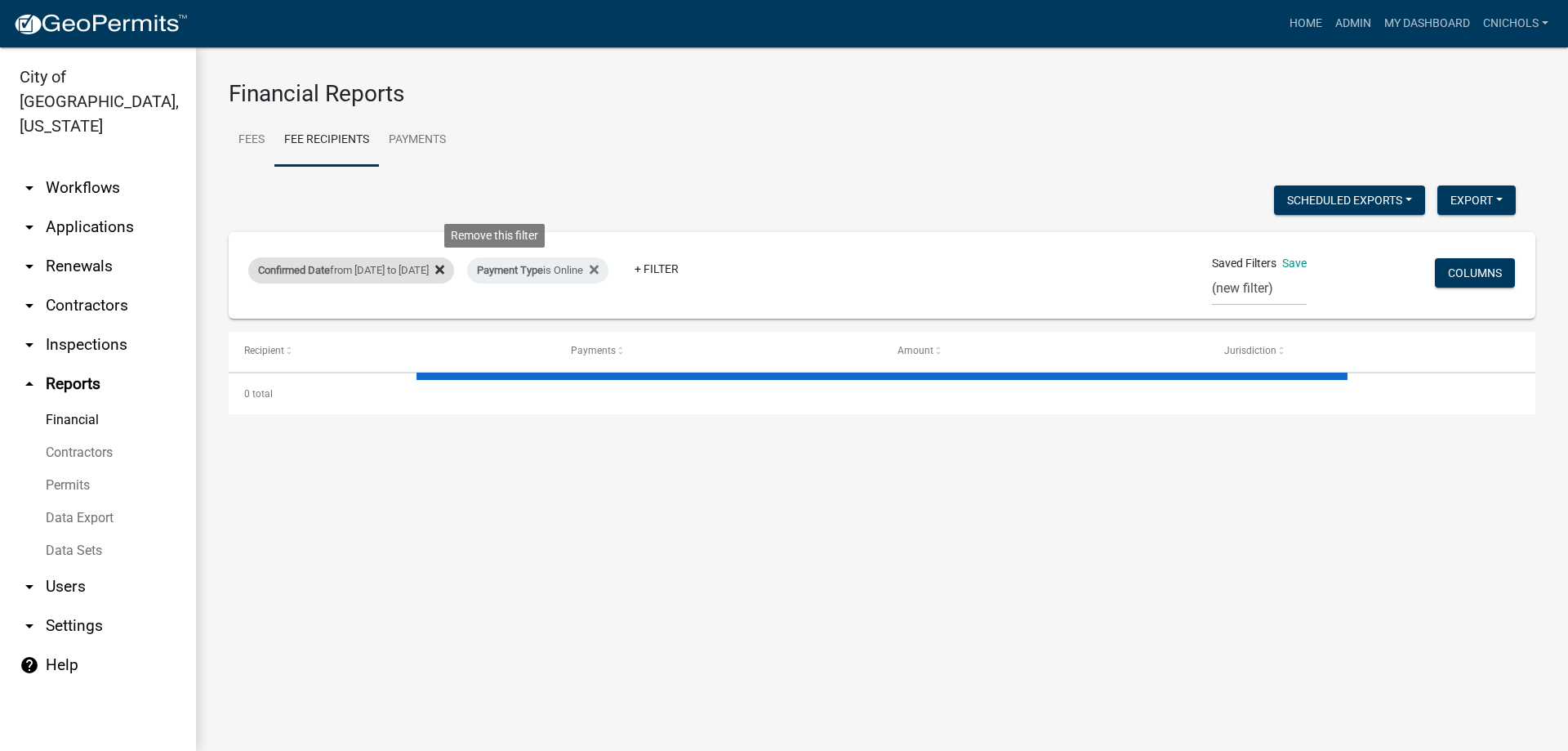
click at [444, 267] on icon at bounding box center [440, 269] width 9 height 13
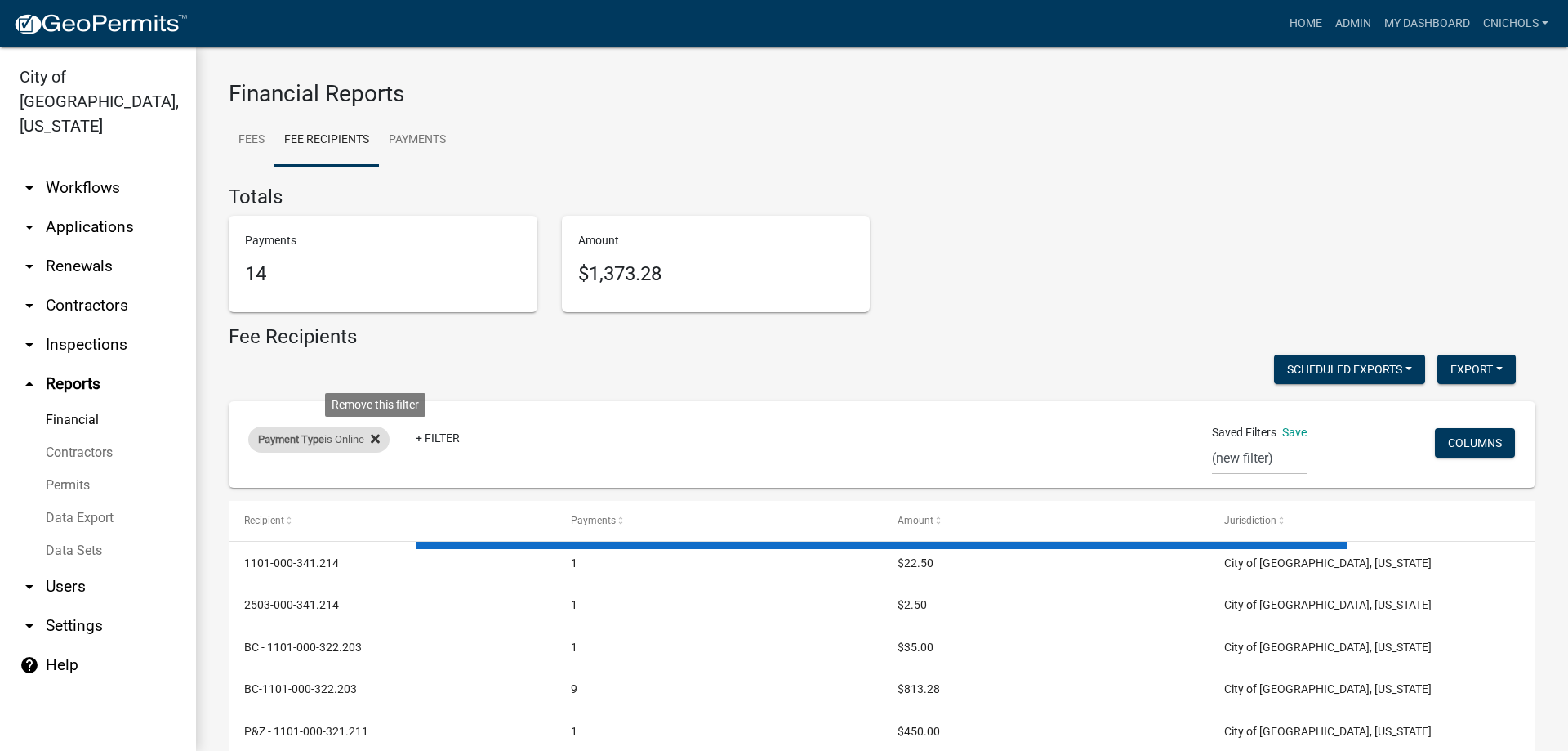
click at [380, 437] on icon at bounding box center [375, 439] width 9 height 9
click at [291, 441] on link "+ Filter" at bounding box center [282, 442] width 70 height 29
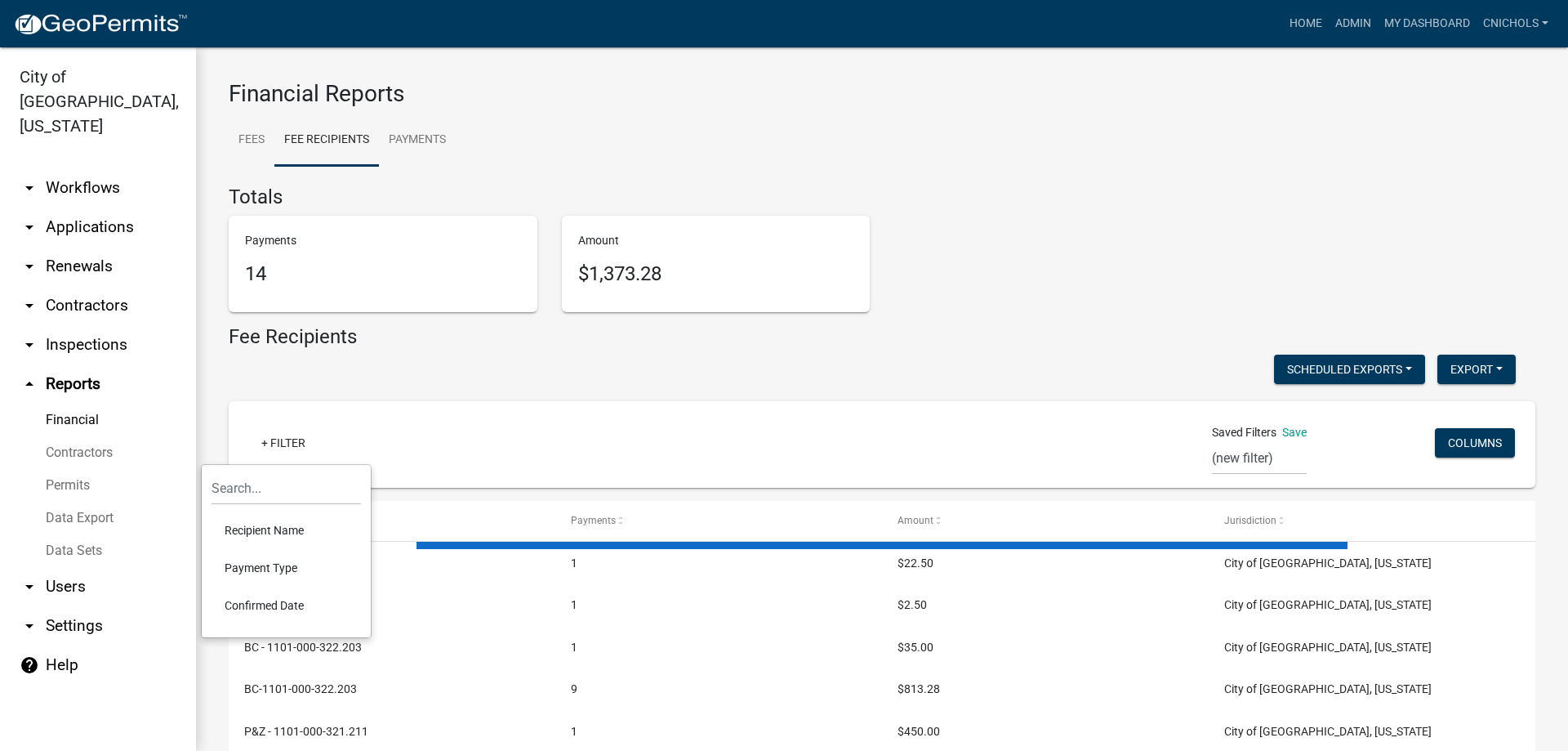
click at [271, 600] on li "Confirmed Date" at bounding box center [286, 605] width 149 height 37
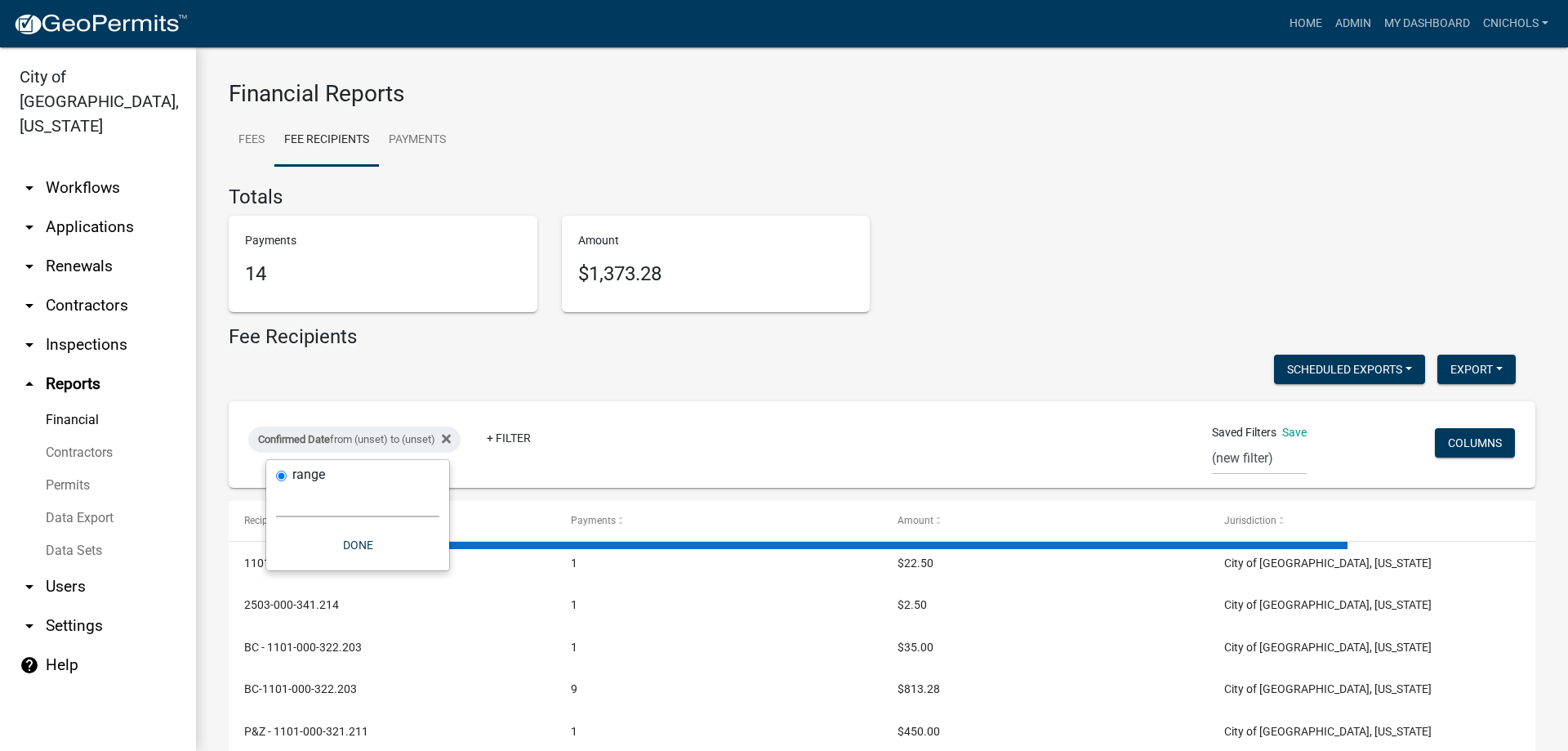
click at [327, 507] on select "[DATE] [DATE] Current Week Previous Week Current Month Last Month Current Calen…" at bounding box center [358, 500] width 163 height 34
select select "custom"
click at [276, 484] on select "[DATE] [DATE] Current Week Previous Week Current Month Last Month Current Calen…" at bounding box center [358, 500] width 163 height 34
click at [428, 568] on input "date" at bounding box center [358, 570] width 163 height 34
type input "[DATE]"
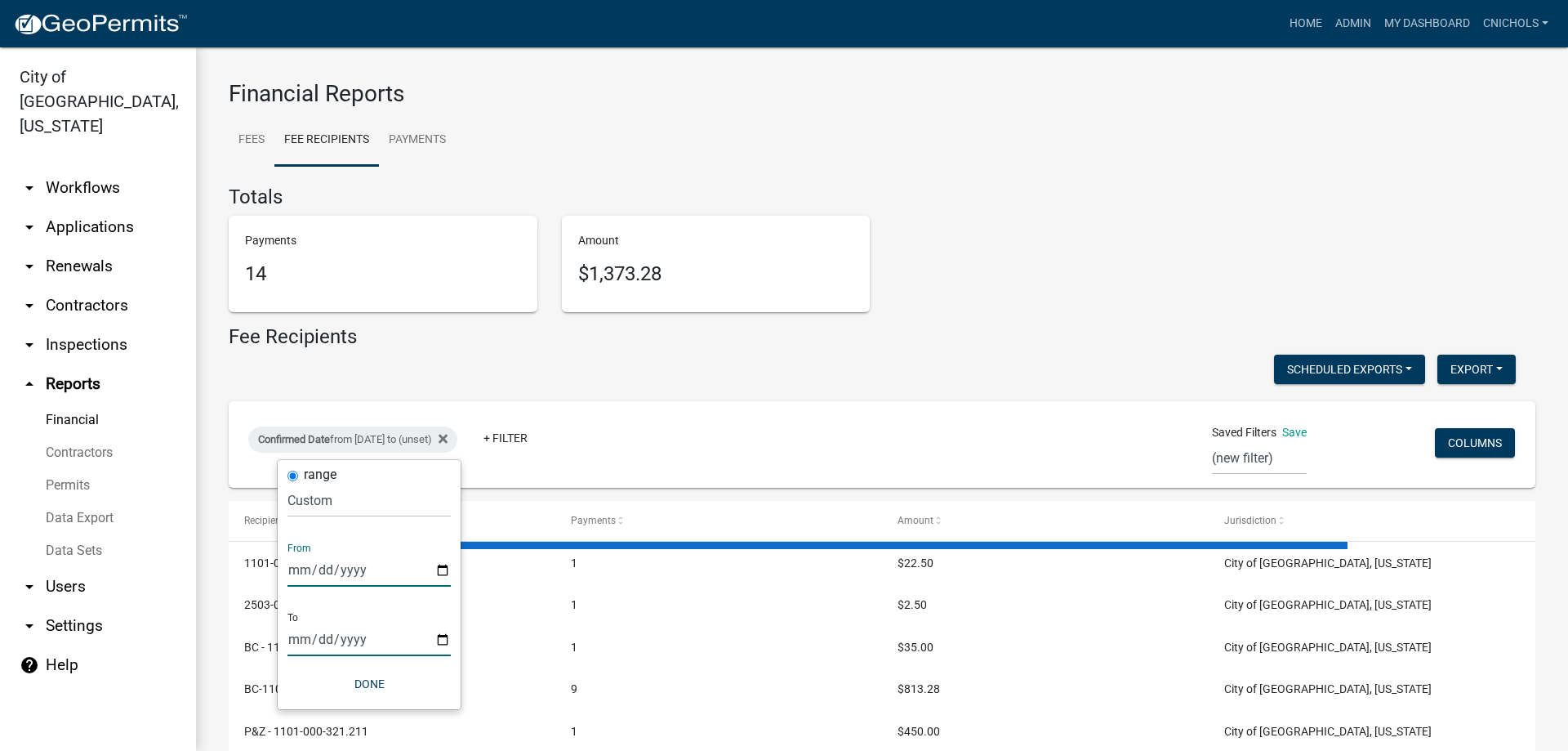
click at [441, 639] on input "date" at bounding box center [369, 639] width 163 height 34
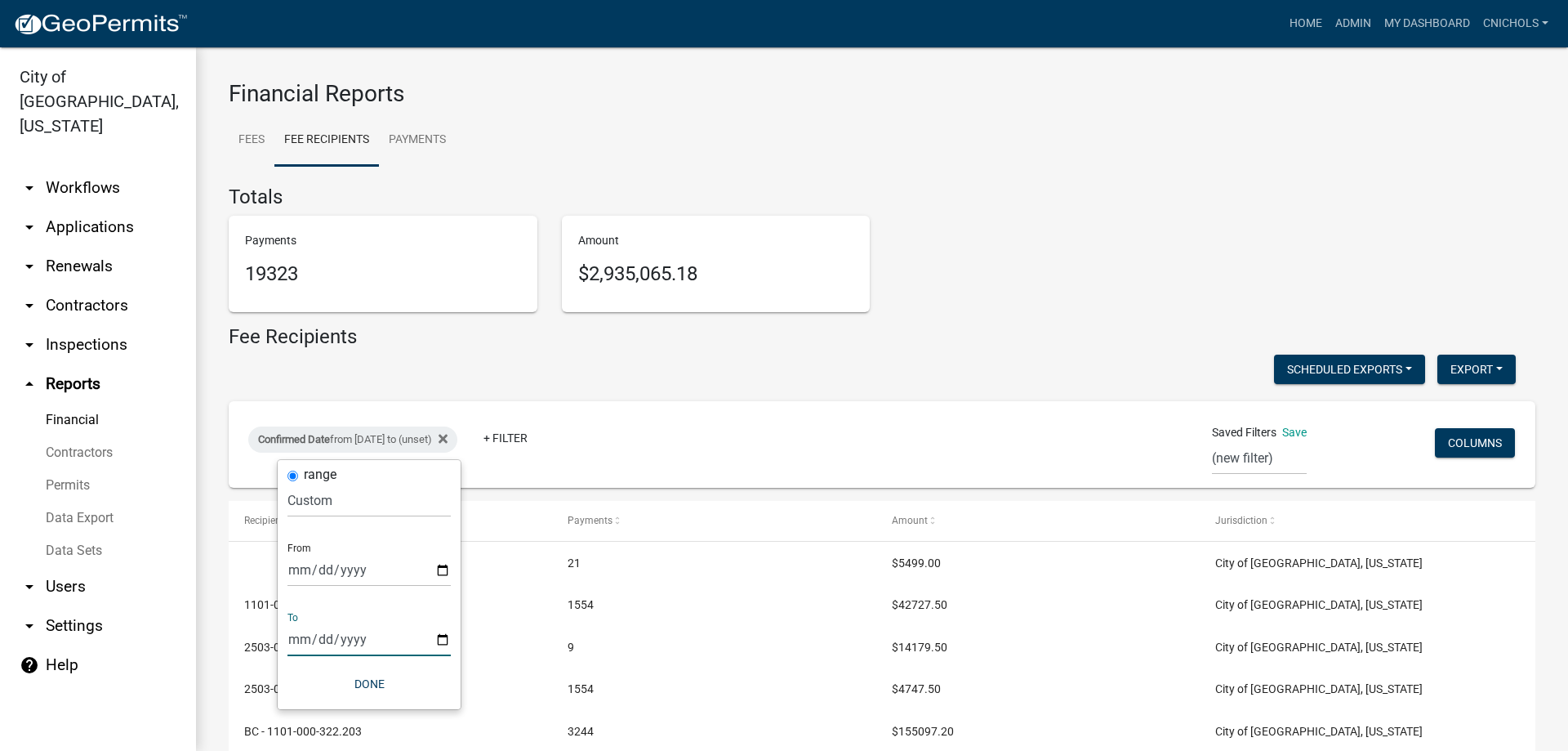
type input "[DATE]"
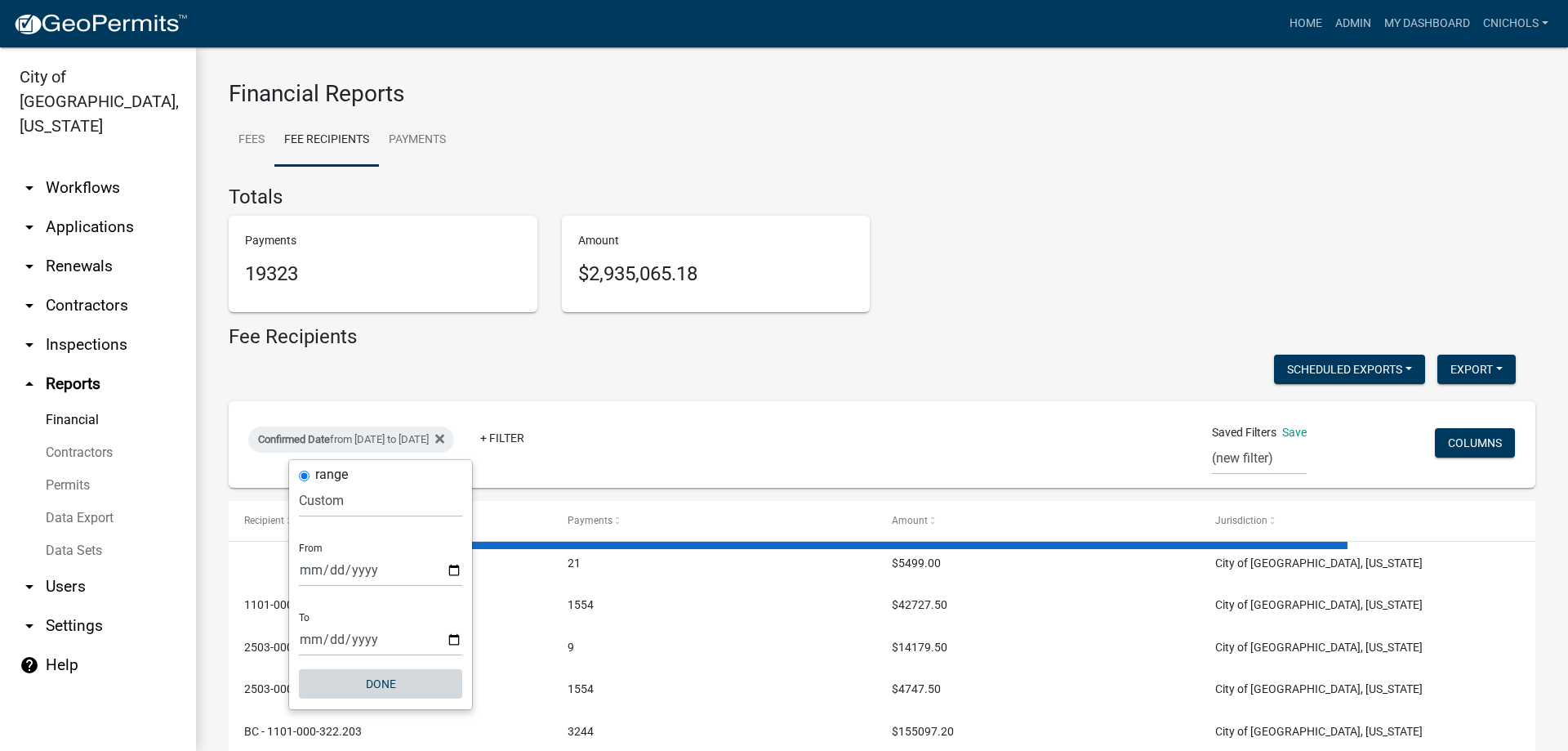
click at [381, 679] on button "Done" at bounding box center [380, 684] width 163 height 29
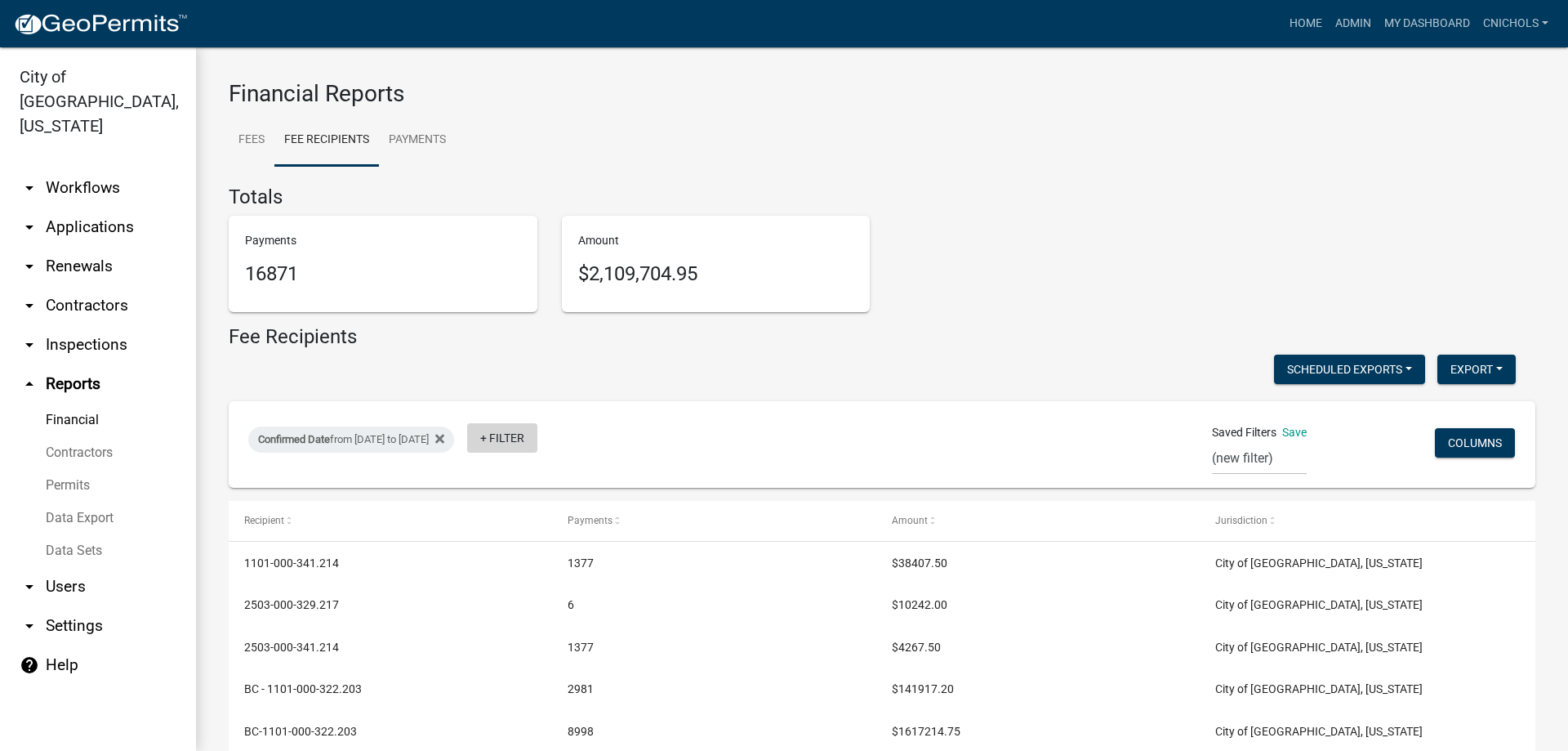
click at [537, 433] on link "+ Filter" at bounding box center [502, 438] width 70 height 29
click at [550, 559] on li "Payment Type" at bounding box center [563, 563] width 149 height 37
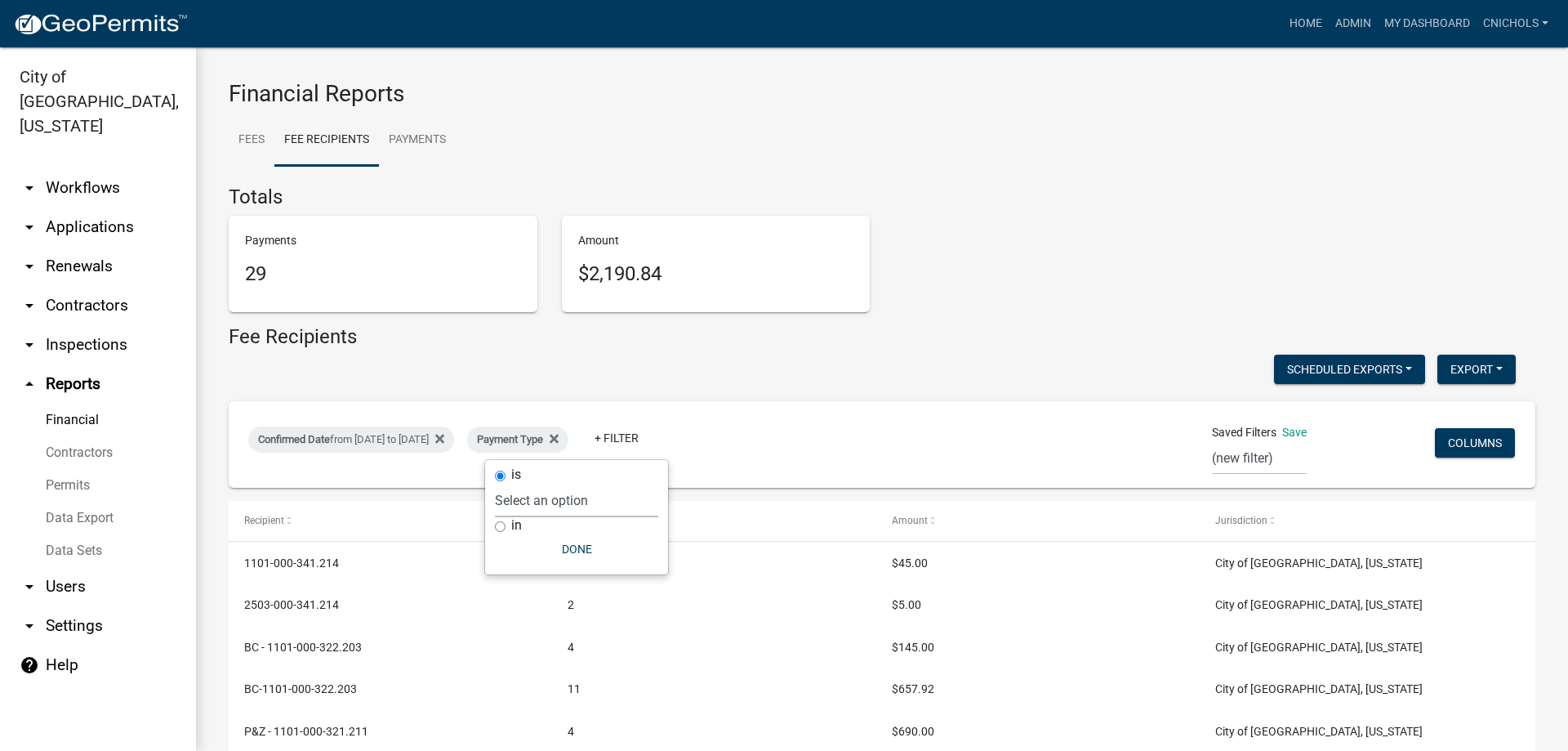
click at [545, 505] on select "Select an option Online CreditCardPOS Check Cash" at bounding box center [576, 500] width 163 height 34
select select "Online"
click at [516, 484] on select "Select an option Online CreditCardPOS Check Cash" at bounding box center [576, 500] width 163 height 34
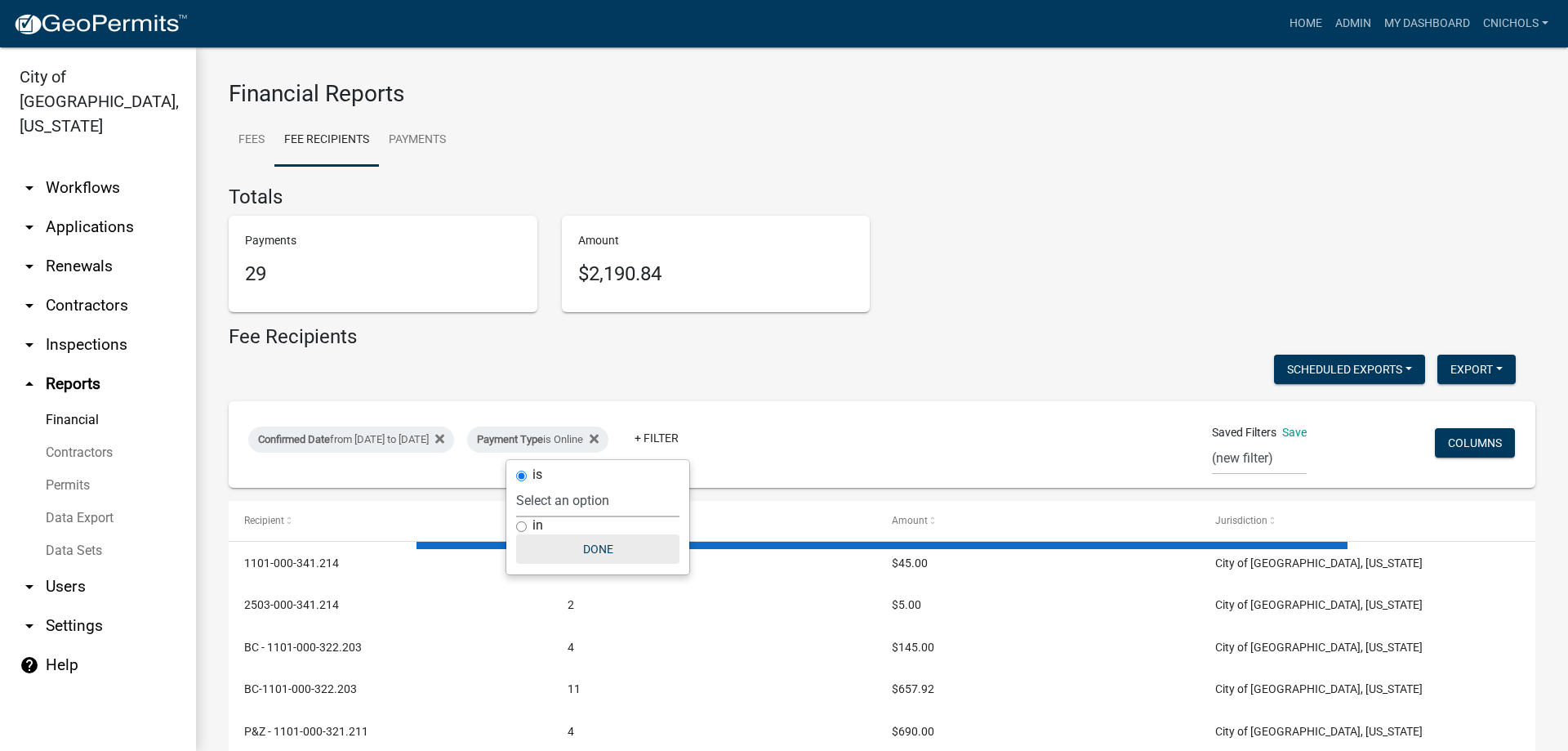
click at [614, 544] on button "Done" at bounding box center [597, 549] width 163 height 29
